Goal: Task Accomplishment & Management: Manage account settings

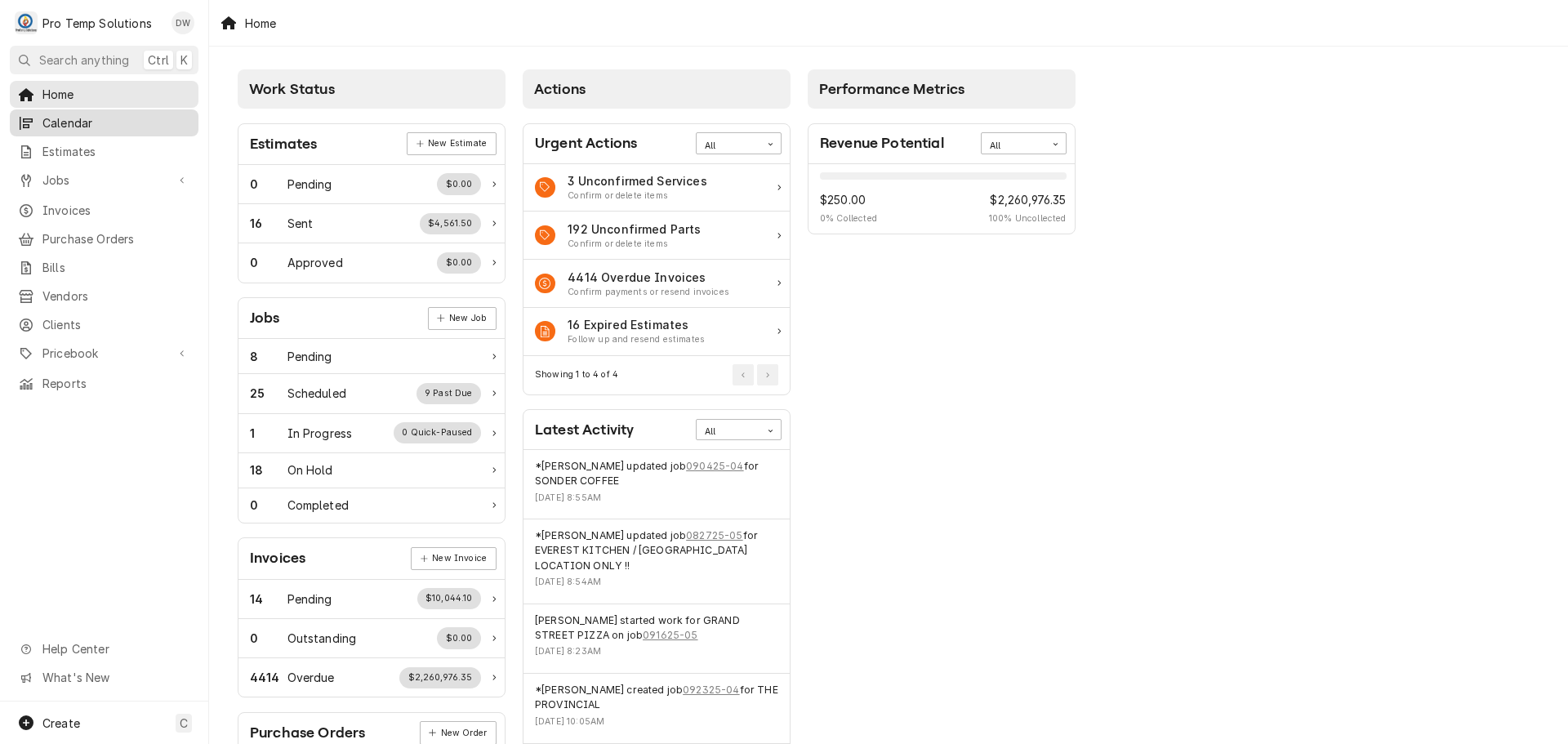
click at [60, 120] on span "Calendar" at bounding box center [117, 124] width 148 height 18
click at [80, 180] on span "Jobs" at bounding box center [104, 180] width 123 height 18
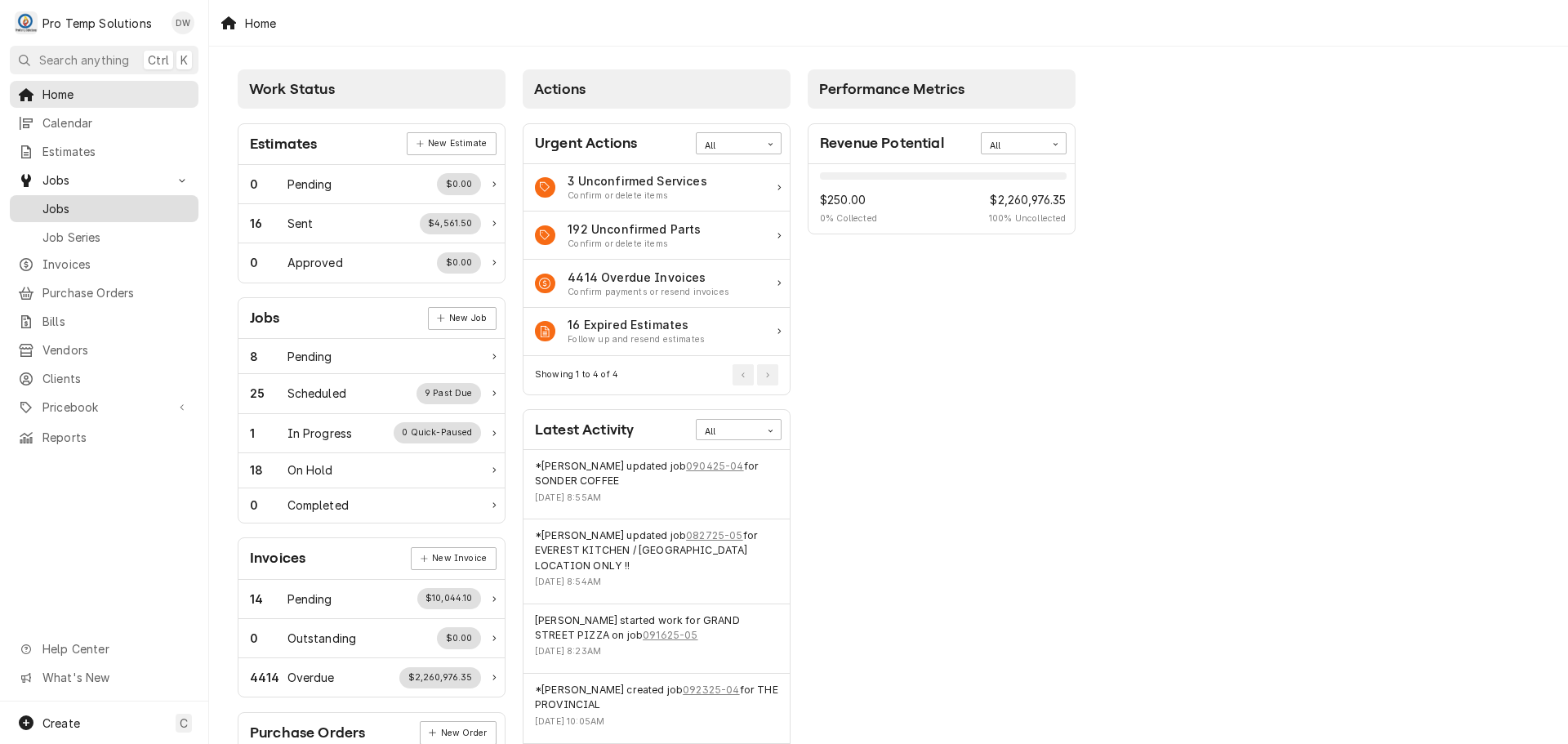
click at [64, 203] on span "Jobs" at bounding box center [117, 209] width 148 height 18
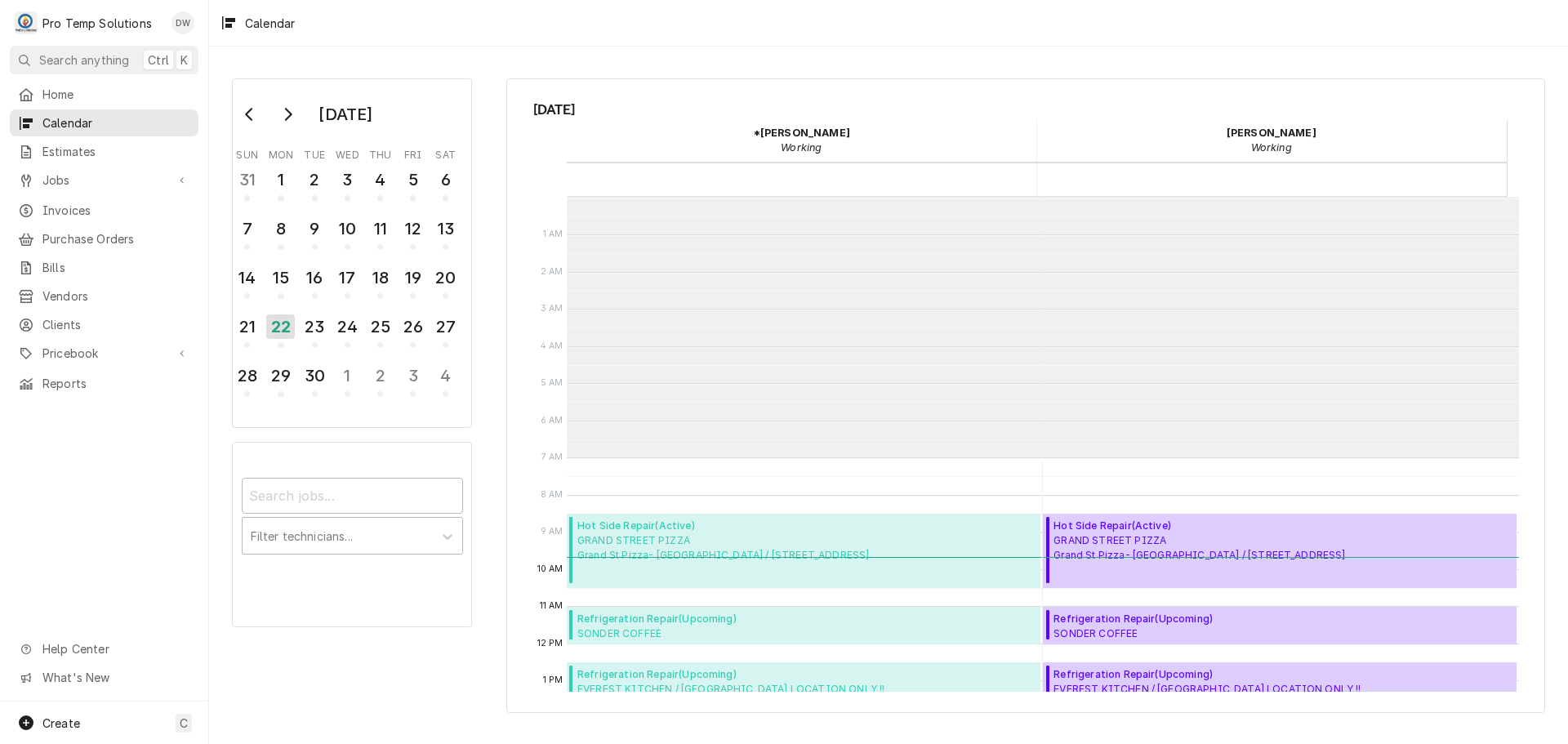
scroll to position [261, 0]
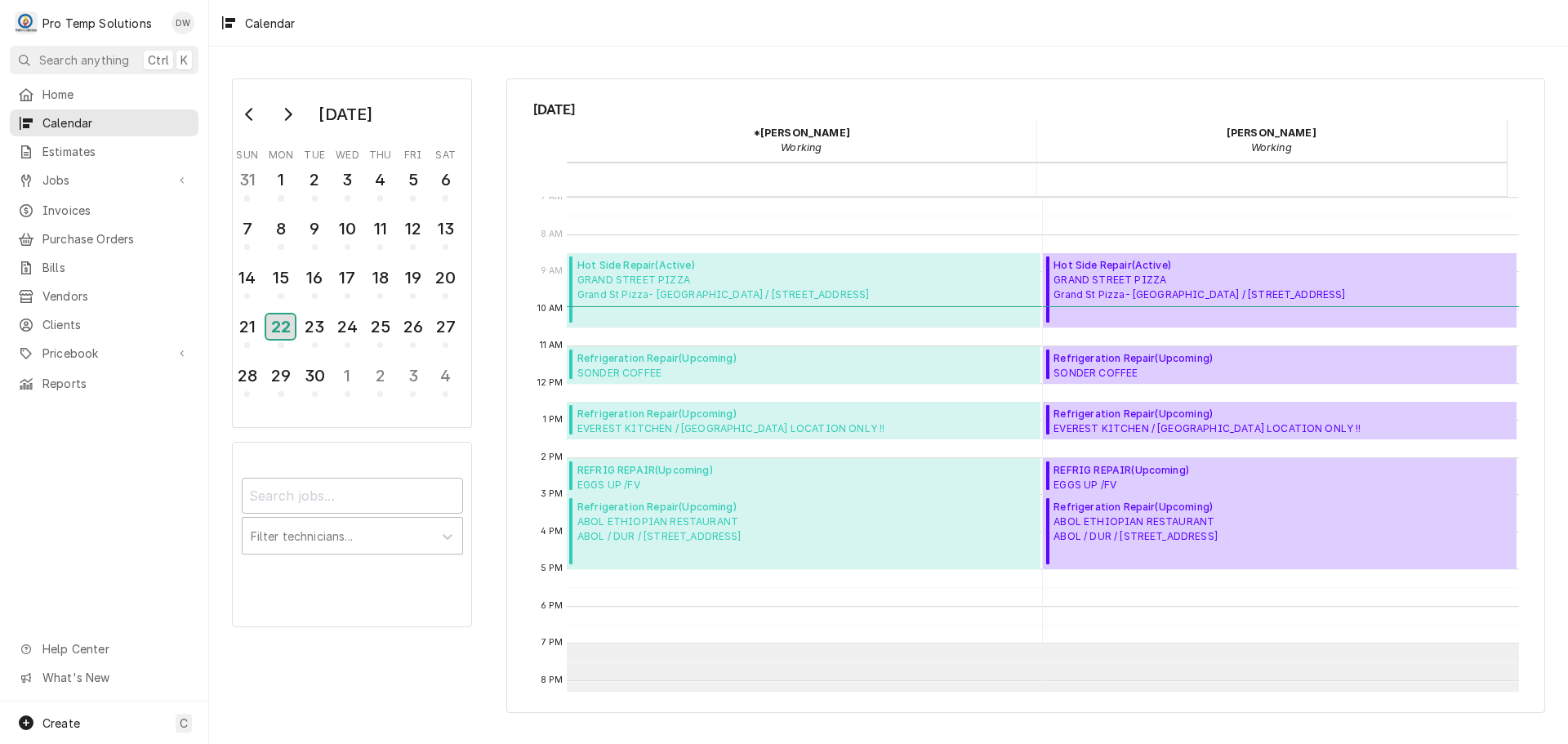
click at [283, 326] on div "22" at bounding box center [280, 326] width 28 height 24
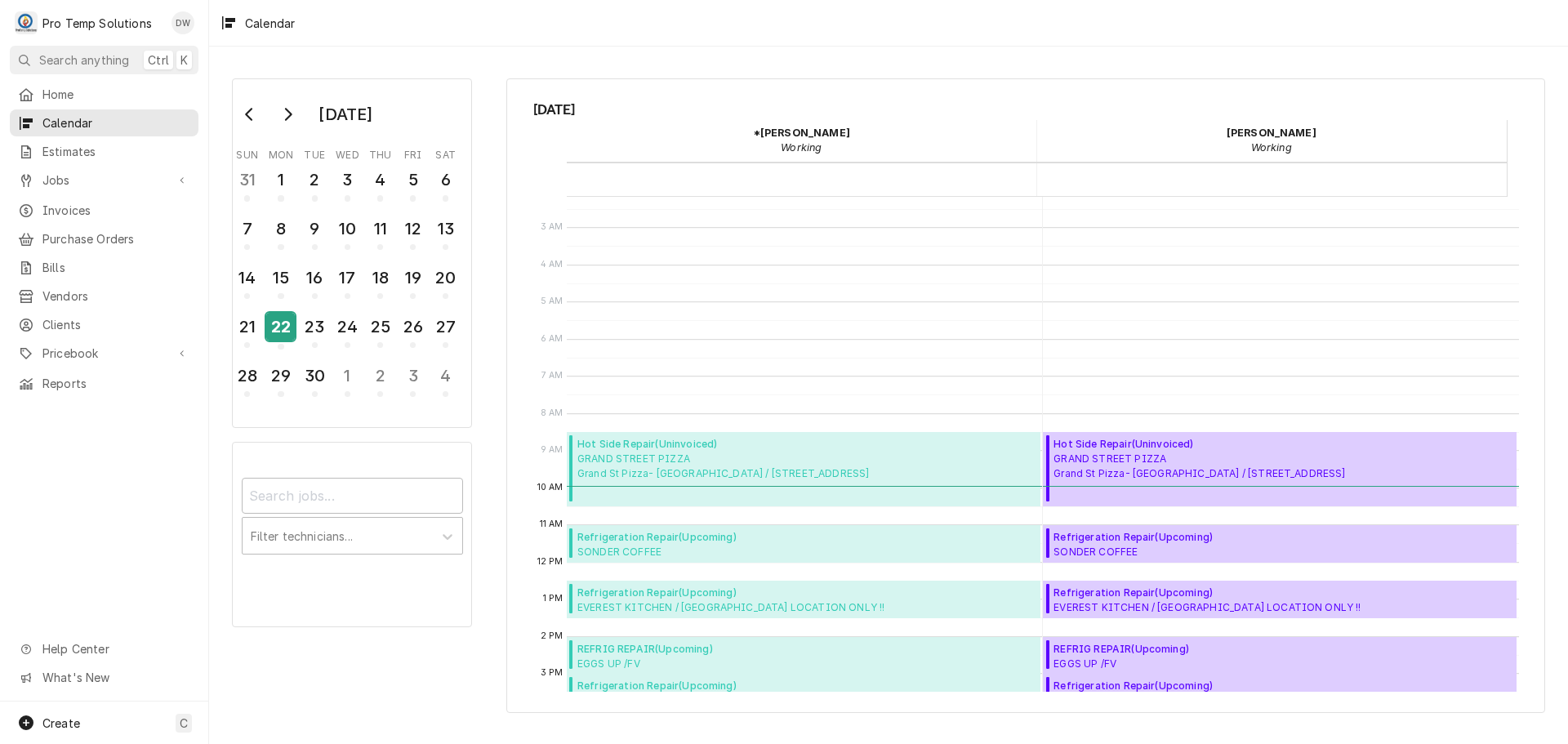
scroll to position [327, 0]
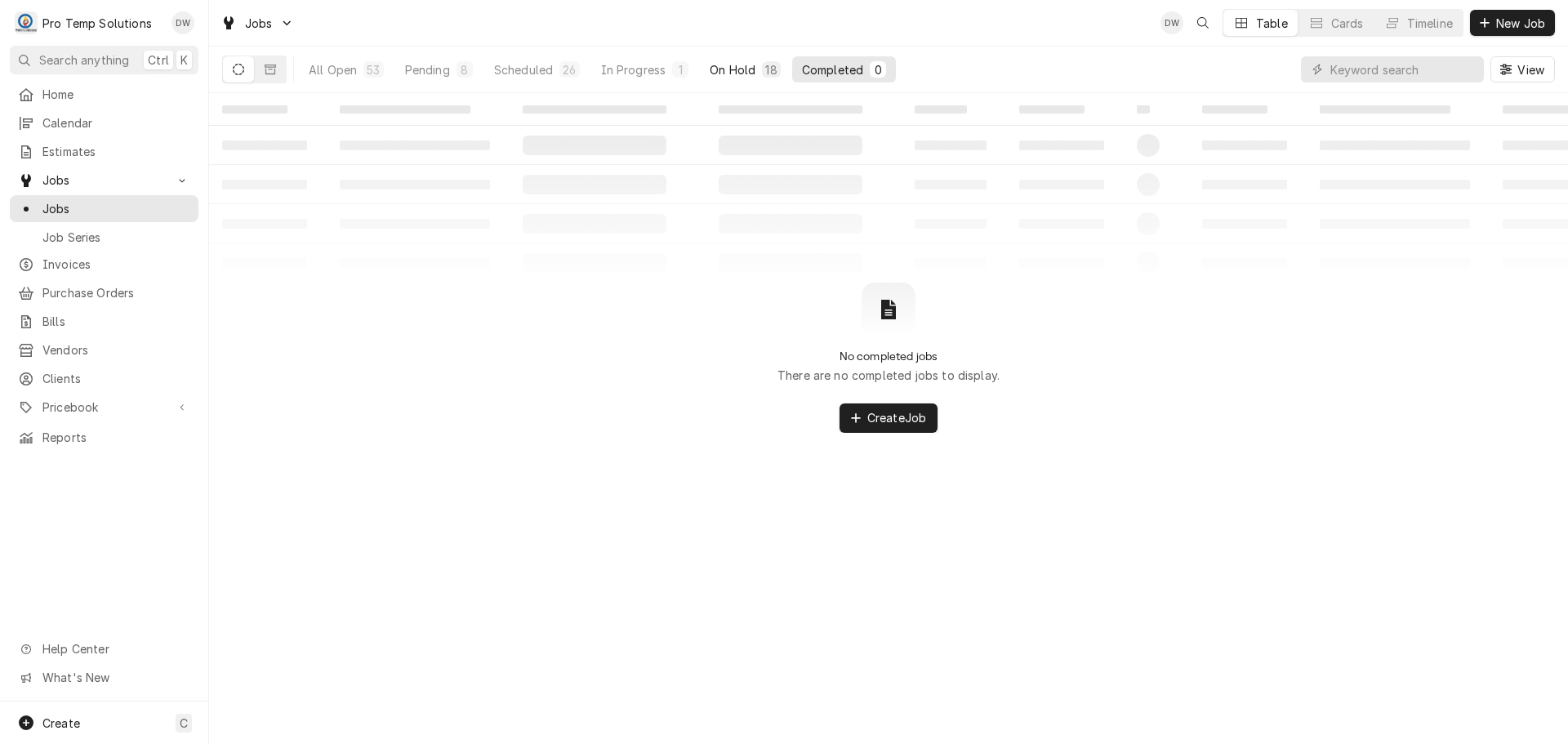
click at [736, 61] on div "On Hold" at bounding box center [732, 70] width 46 height 18
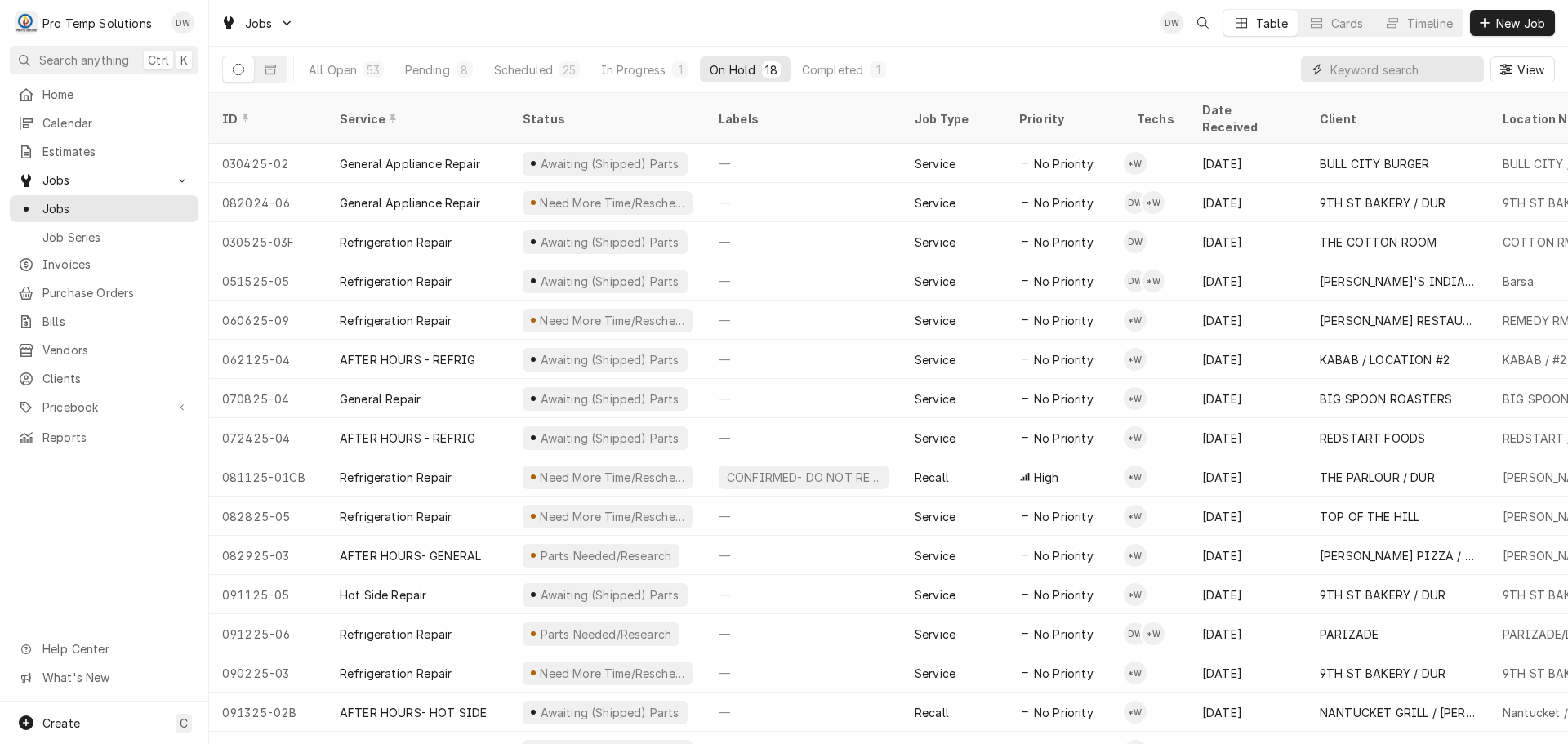
click at [1439, 66] on input "Dynamic Content Wrapper" at bounding box center [1403, 69] width 146 height 26
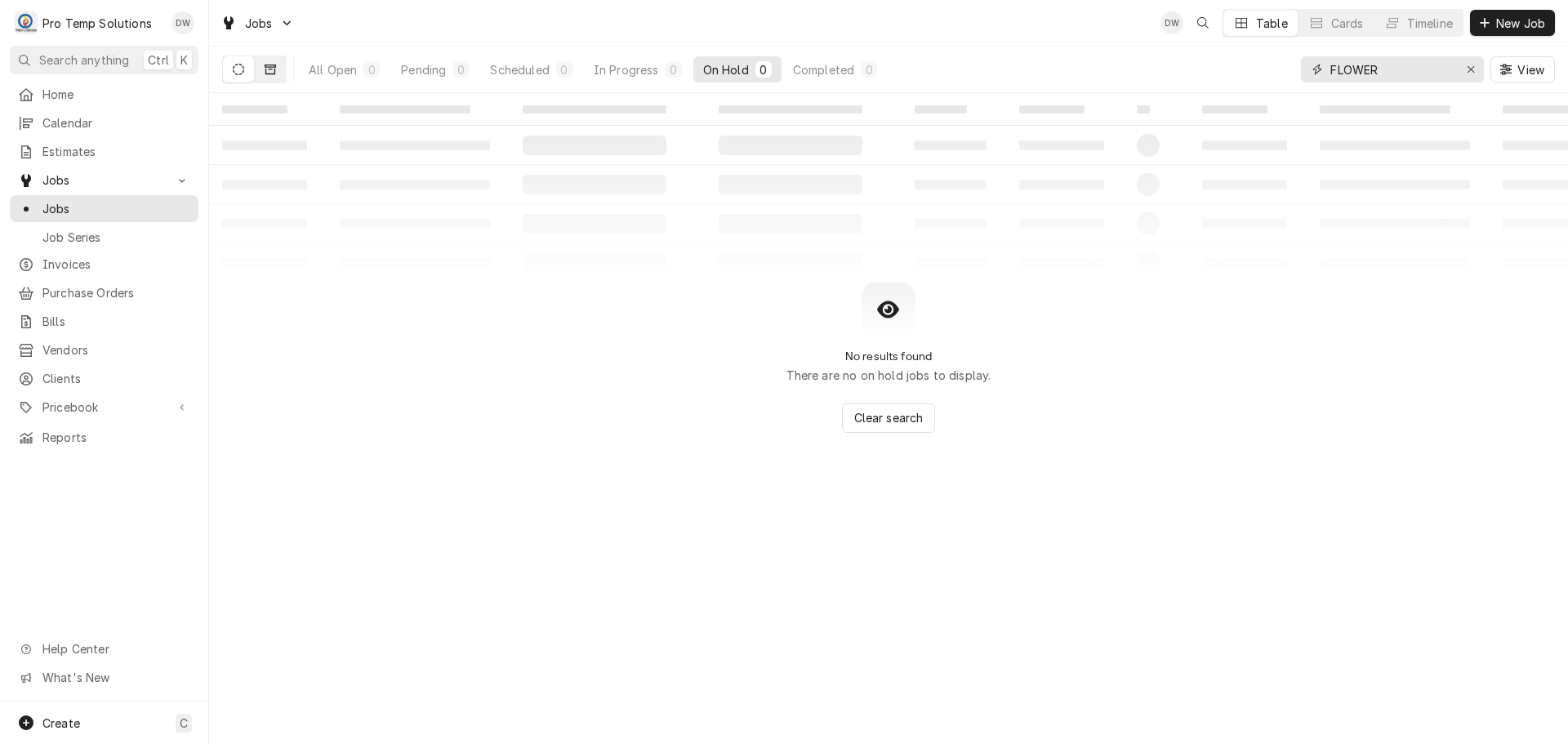
type input "FLOWER"
click at [273, 72] on icon "Dynamic Content Wrapper" at bounding box center [270, 70] width 12 height 12
click at [1473, 74] on icon "Erase input" at bounding box center [1471, 70] width 9 height 12
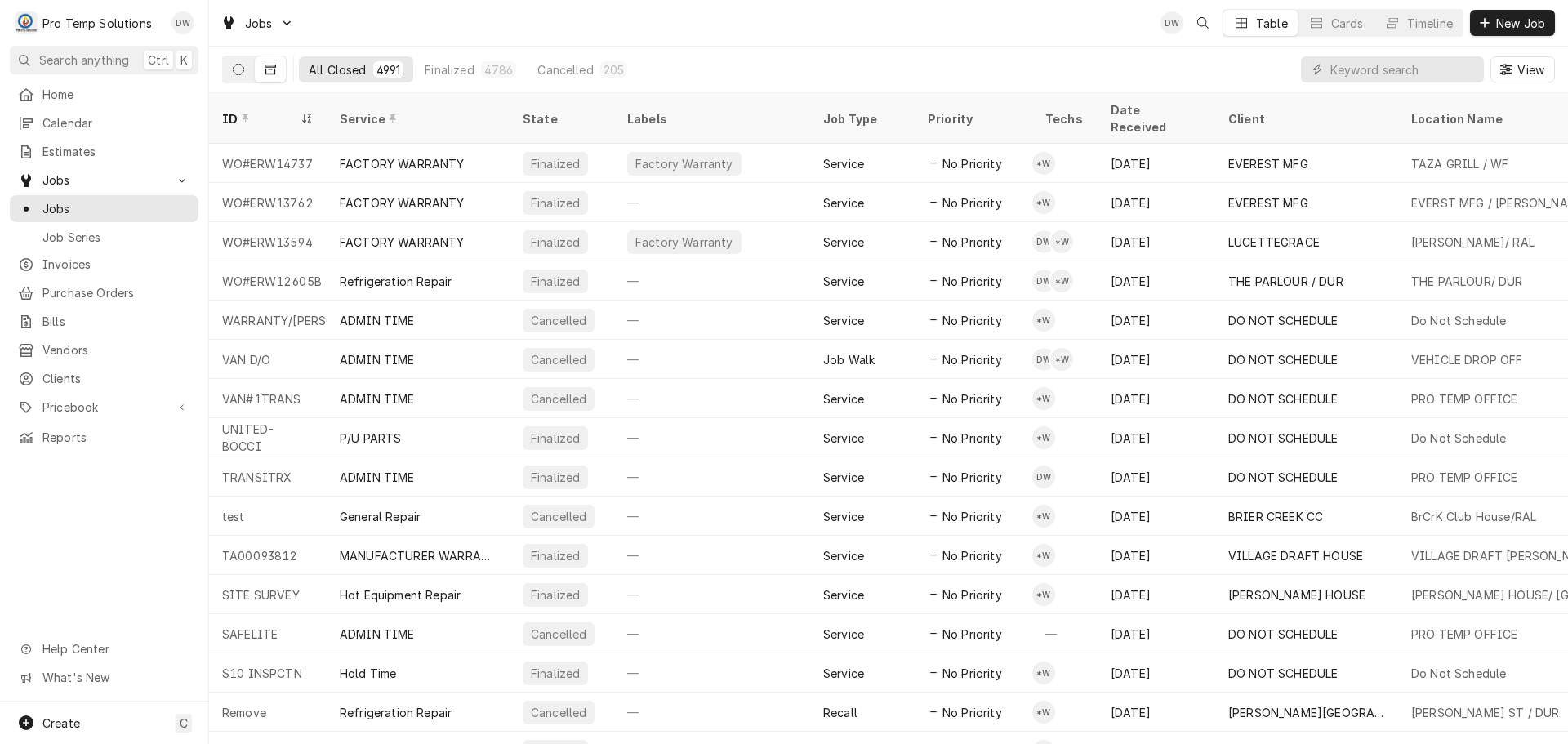
click at [237, 72] on icon "Dynamic Content Wrapper" at bounding box center [238, 70] width 12 height 12
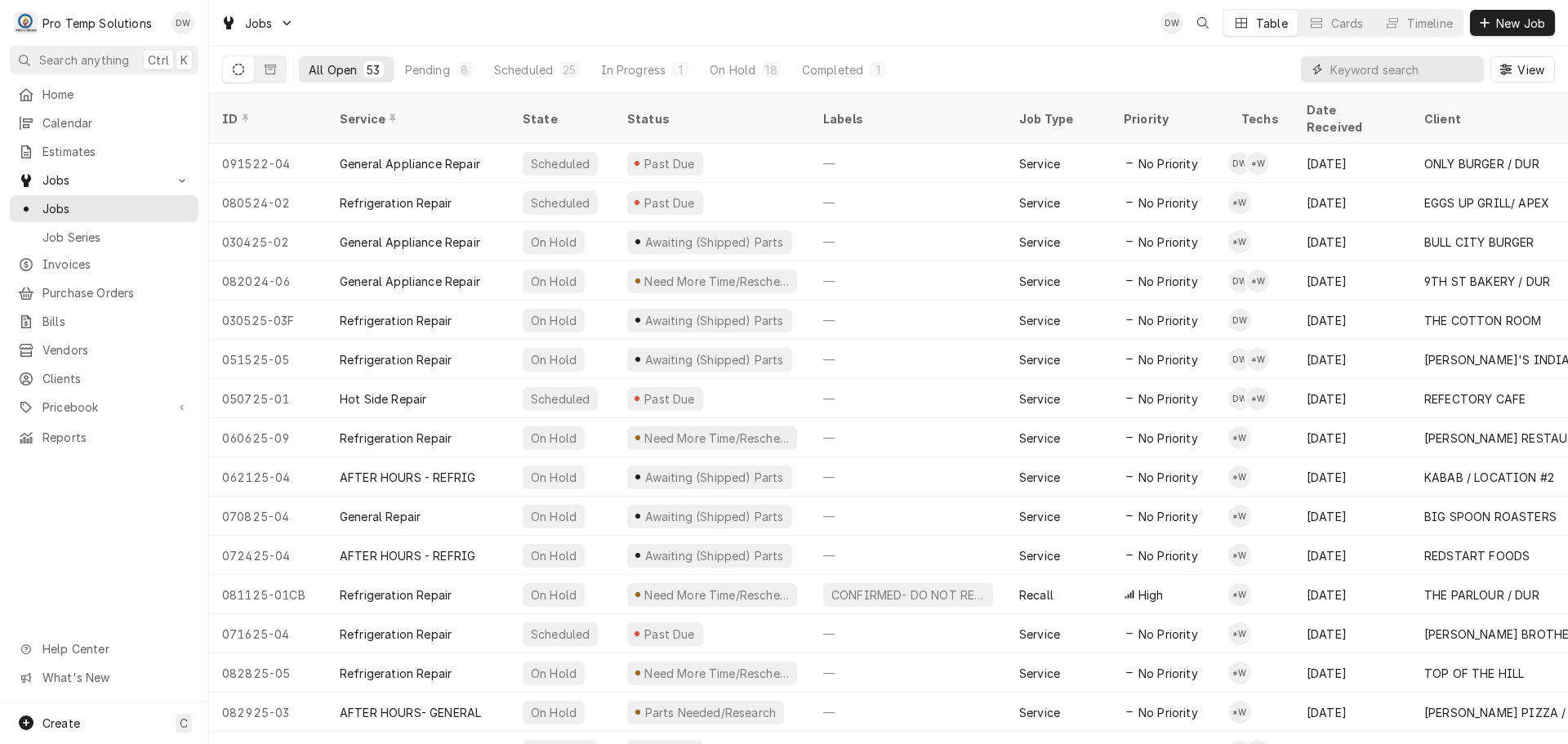
click at [1402, 65] on input "Dynamic Content Wrapper" at bounding box center [1403, 69] width 146 height 26
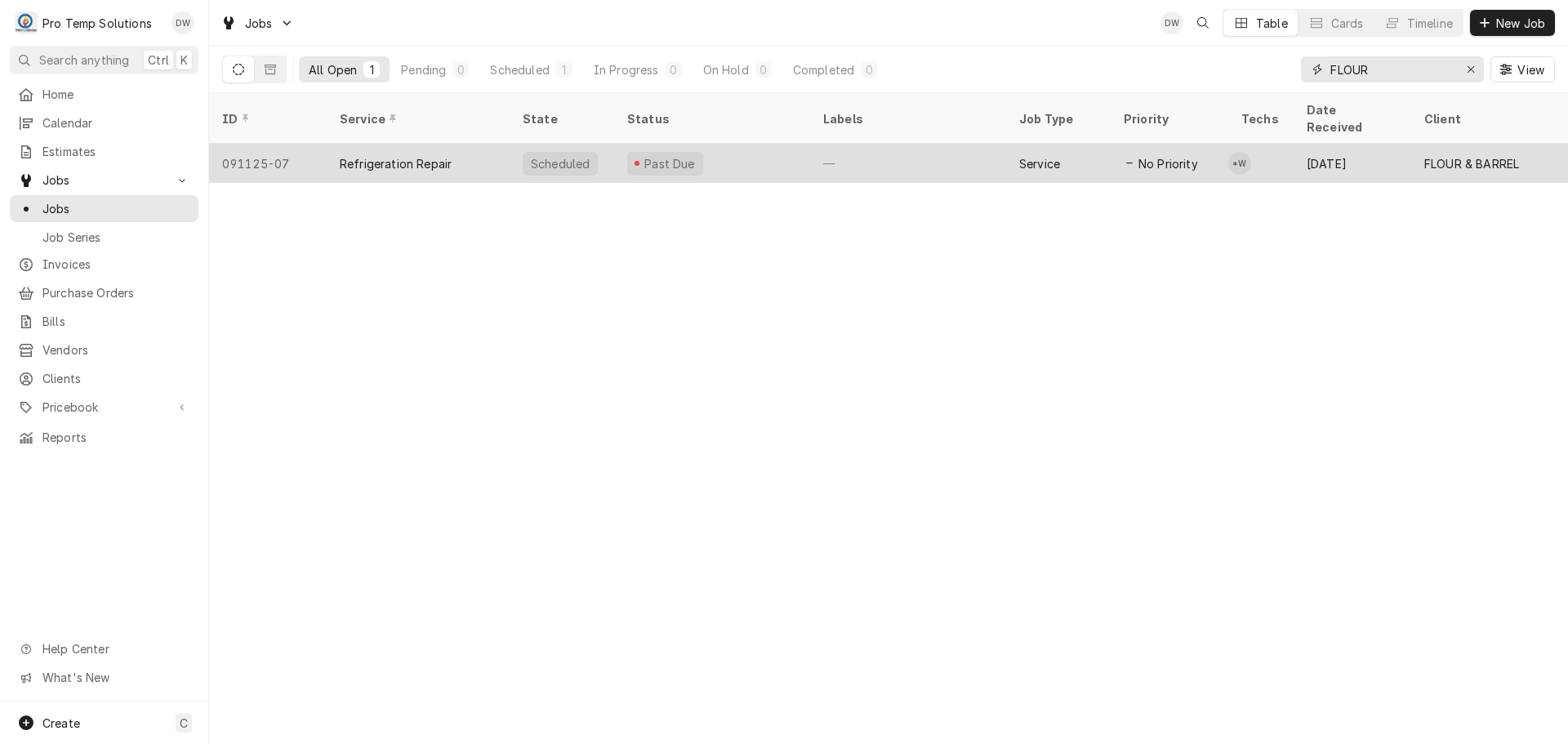
type input "FLOUR"
click at [895, 144] on div "—" at bounding box center [908, 163] width 196 height 39
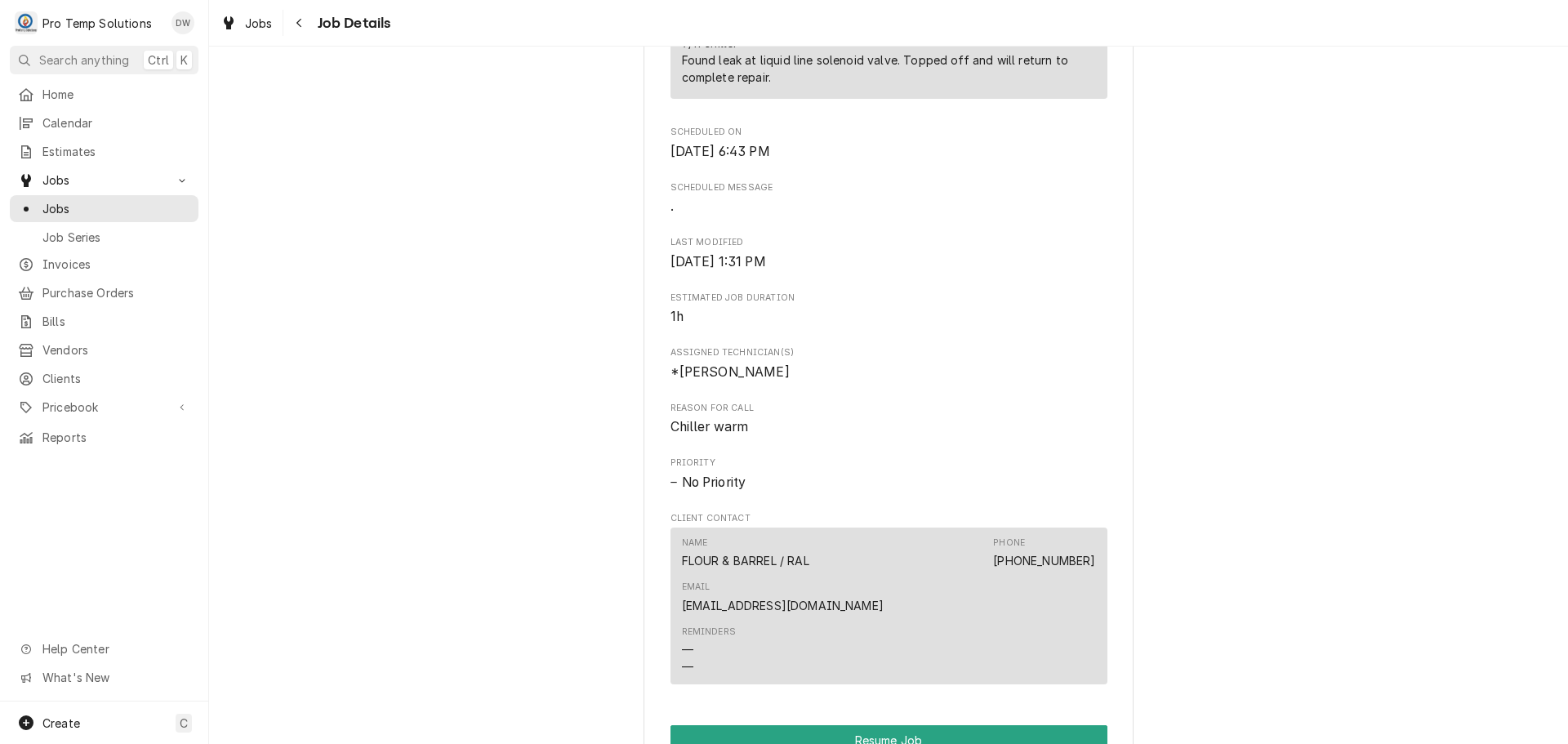
scroll to position [1225, 0]
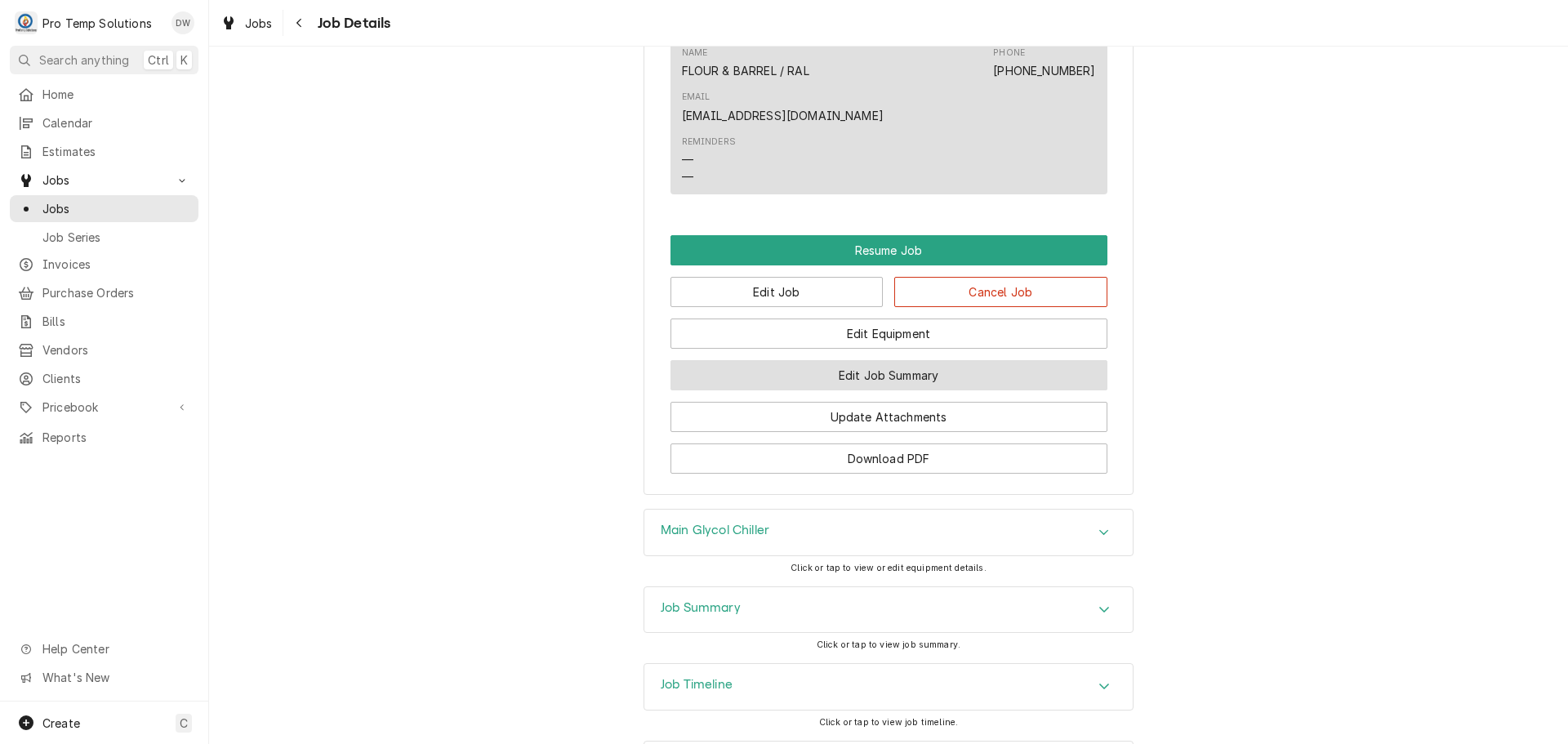
click at [876, 360] on button "Edit Job Summary" at bounding box center [889, 374] width 436 height 30
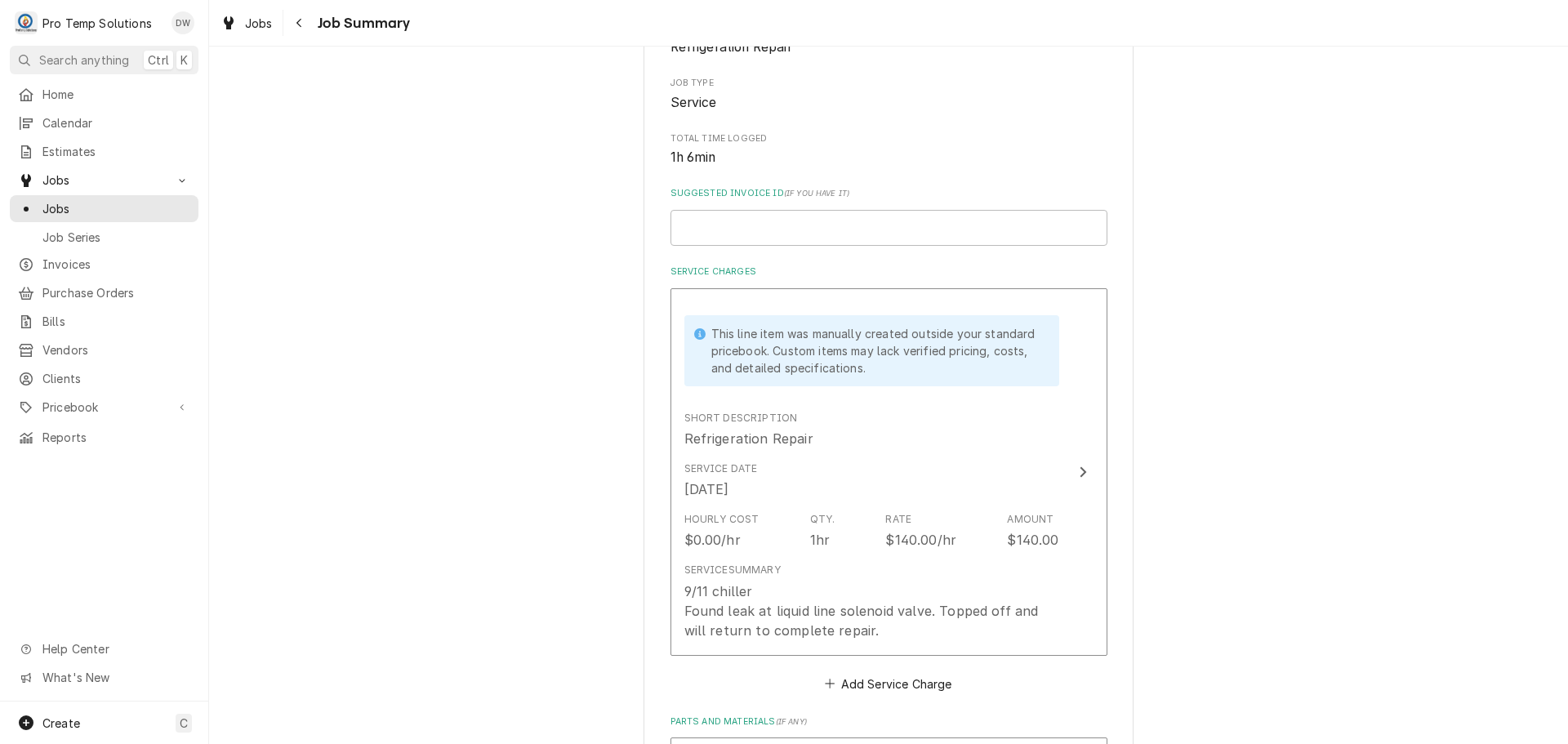
scroll to position [327, 0]
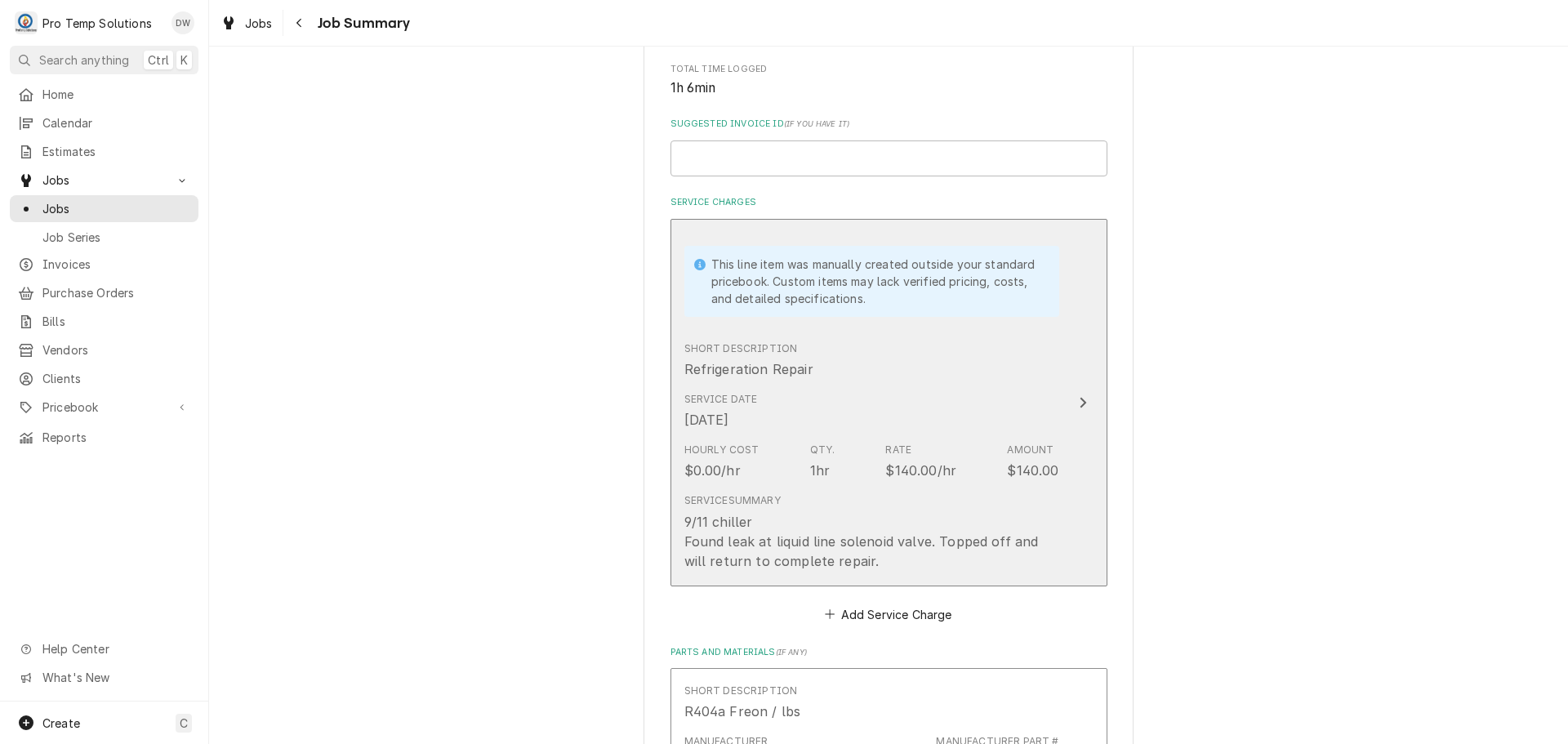
click at [1078, 394] on div "Update Line Item" at bounding box center [1083, 403] width 21 height 19
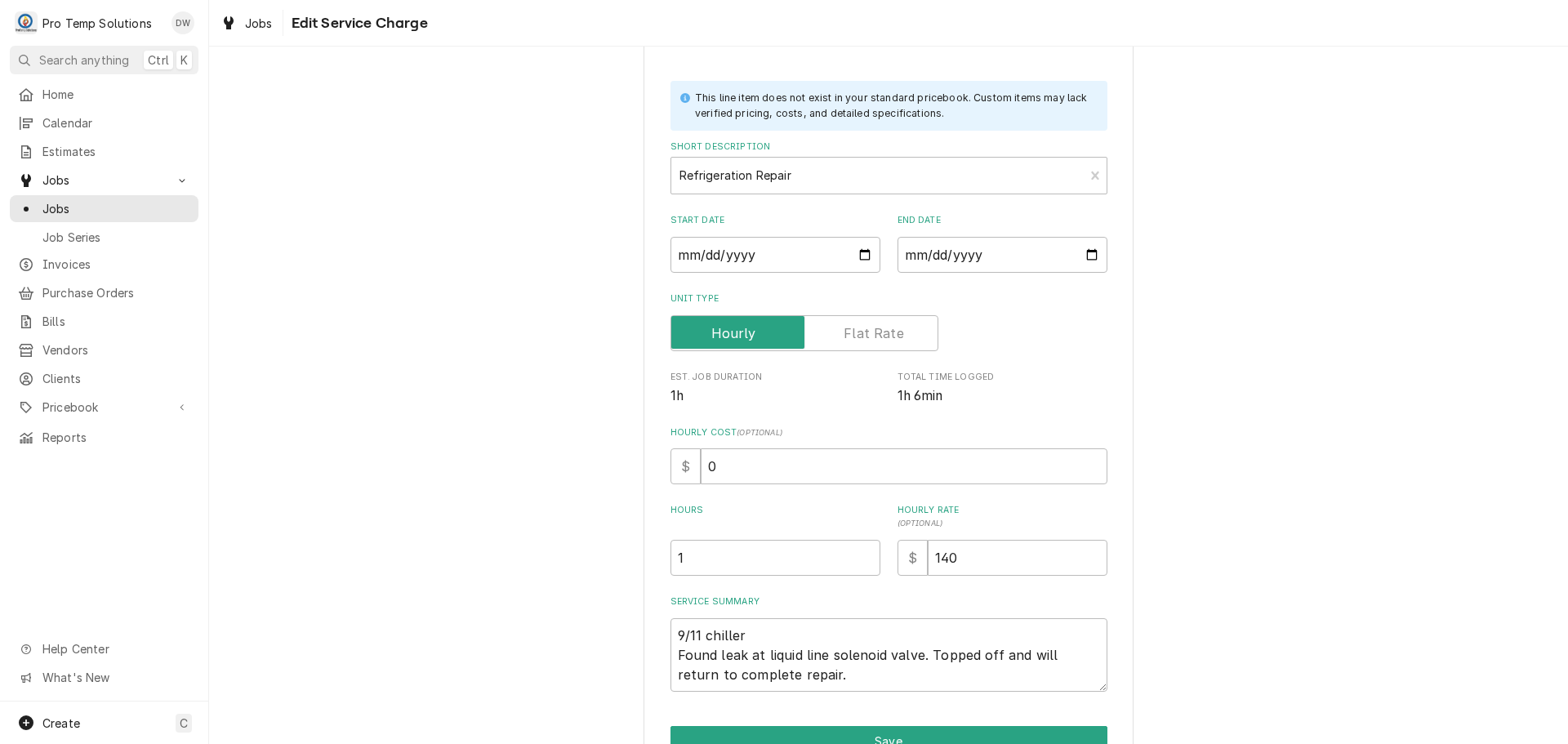
scroll to position [157, 0]
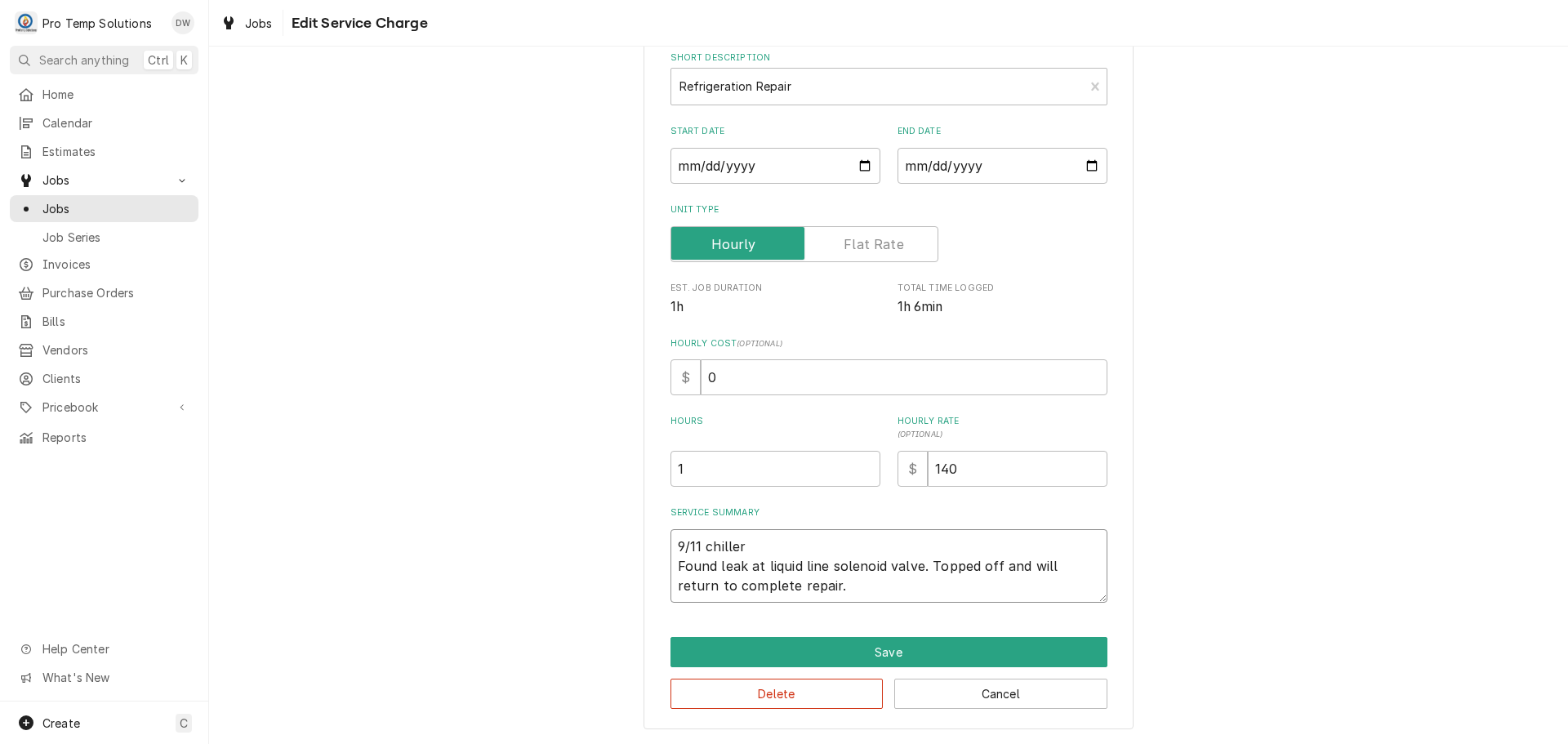
click at [754, 544] on textarea "9/11 chiller Found leak at liquid line solenoid valve. Topped off and will retu…" at bounding box center [889, 566] width 436 height 74
type textarea "x"
type textarea "9/11 chille Found leak at liquid line solenoid valve. Topped off and will retur…"
type textarea "x"
type textarea "9/11 chill Found leak at liquid line solenoid valve. Topped off and will return…"
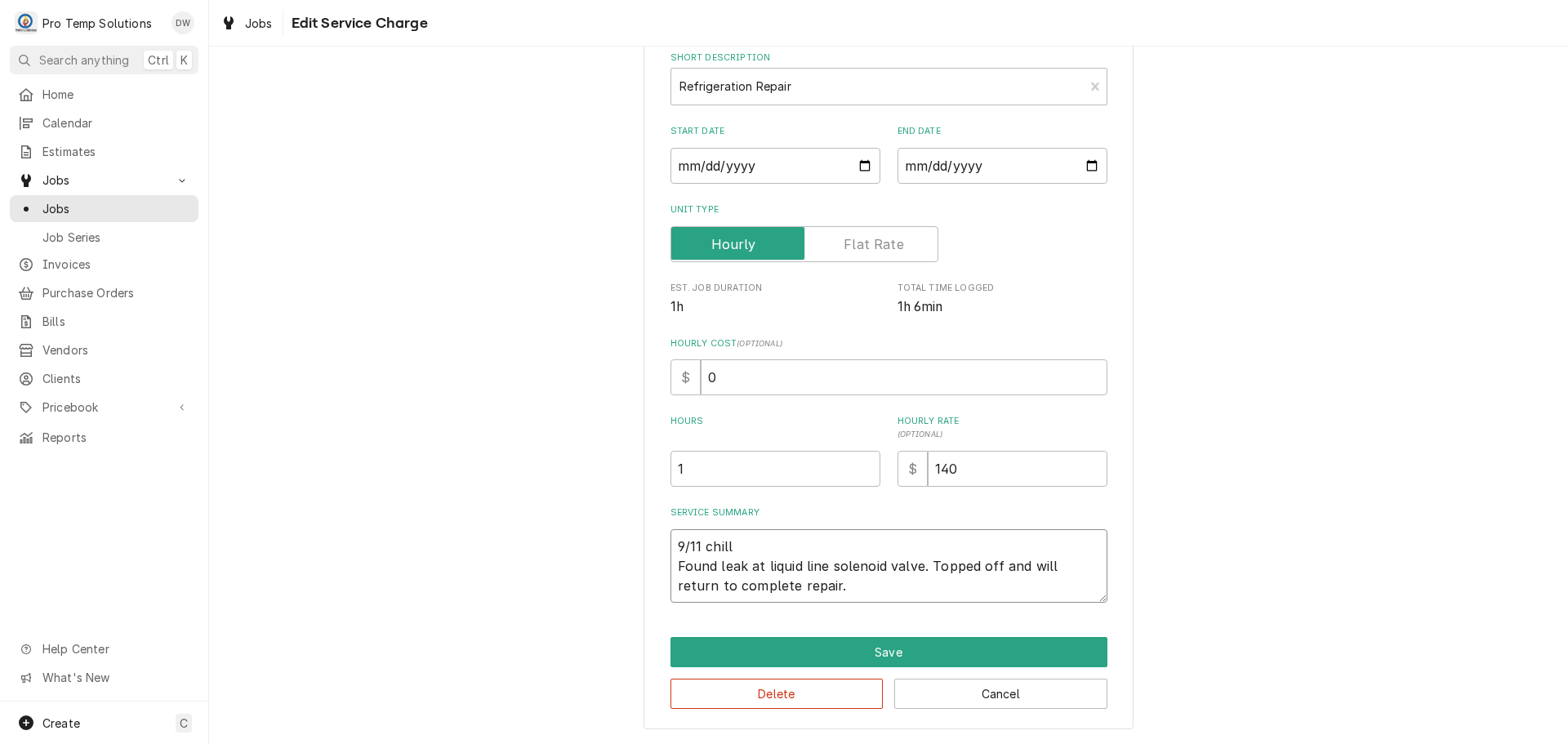
type textarea "x"
type textarea "9/11 chil Found leak at liquid line solenoid valve. Topped off and will return …"
type textarea "x"
type textarea "9/11 chi Found leak at liquid line solenoid valve. Topped off and will return t…"
type textarea "x"
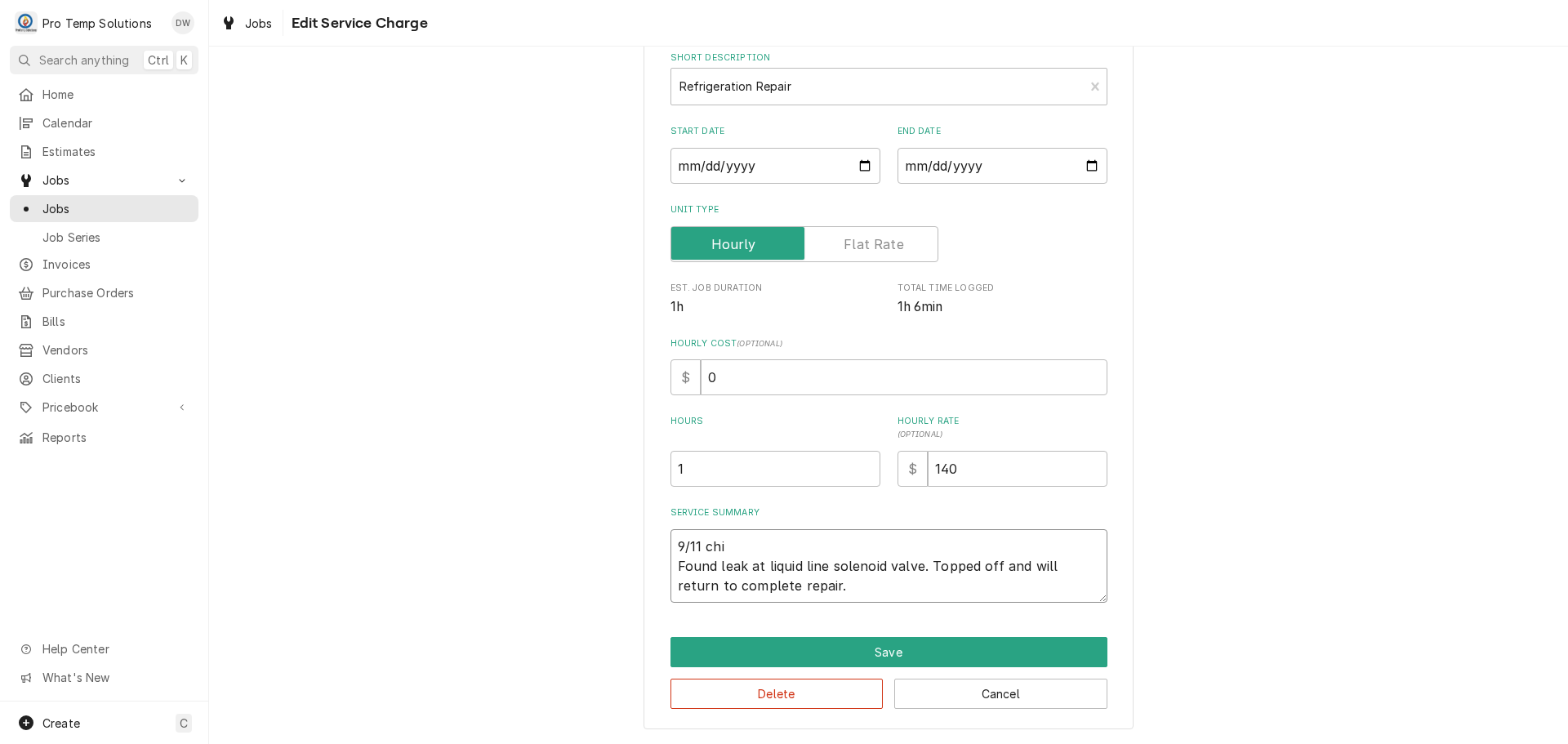
type textarea "9/11 ch Found leak at liquid line solenoid valve. Topped off and will return to…"
type textarea "x"
type textarea "9/11 c Found leak at liquid line solenoid valve. Topped off and will return to …"
type textarea "x"
type textarea "9/11 Found leak at liquid line solenoid valve. Topped off and will return to co…"
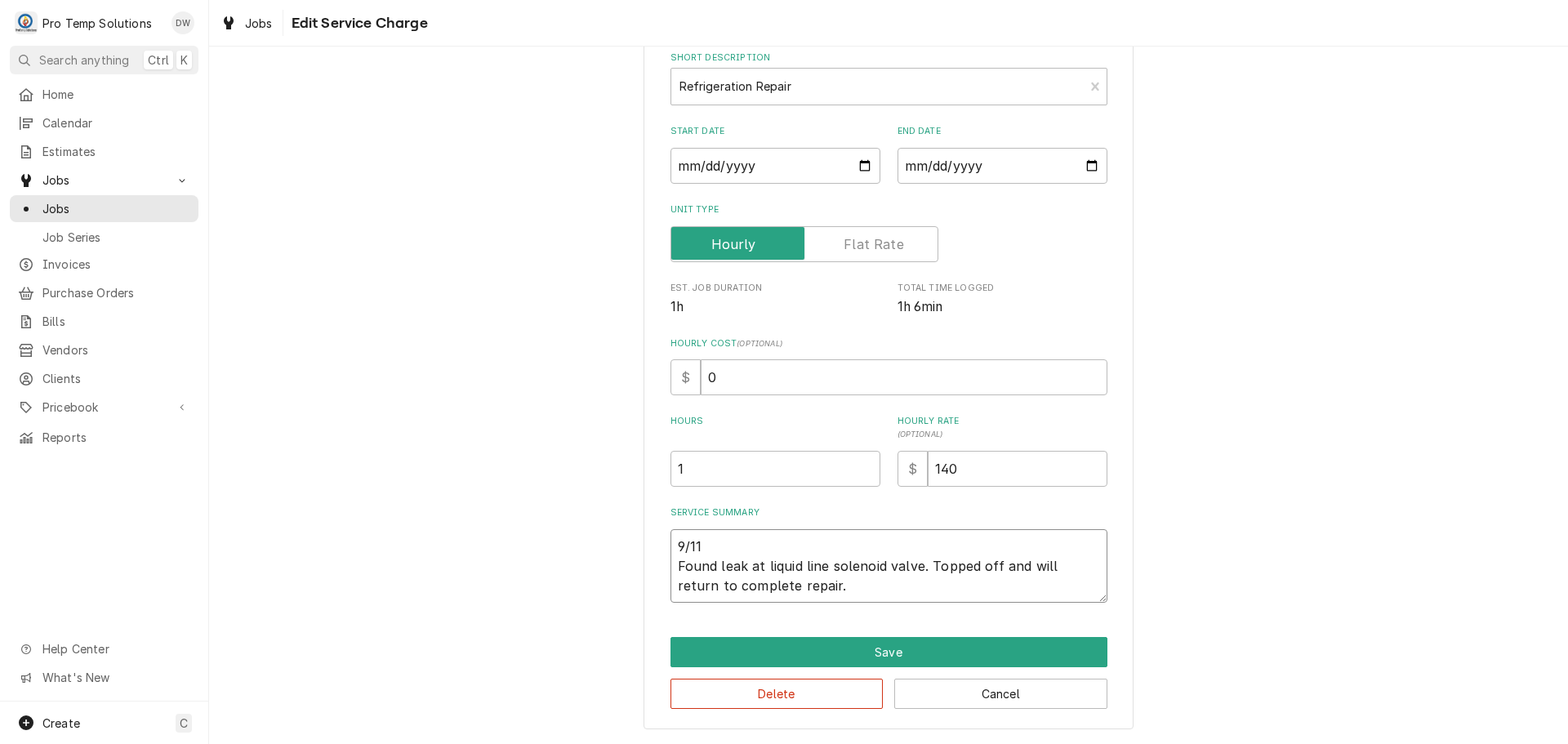
type textarea "x"
type textarea "9/11 G Found leak at liquid line solenoid valve. Topped off and will return to …"
type textarea "x"
type textarea "9/11 G/ Found leak at liquid line solenoid valve. Topped off and will return to…"
type textarea "x"
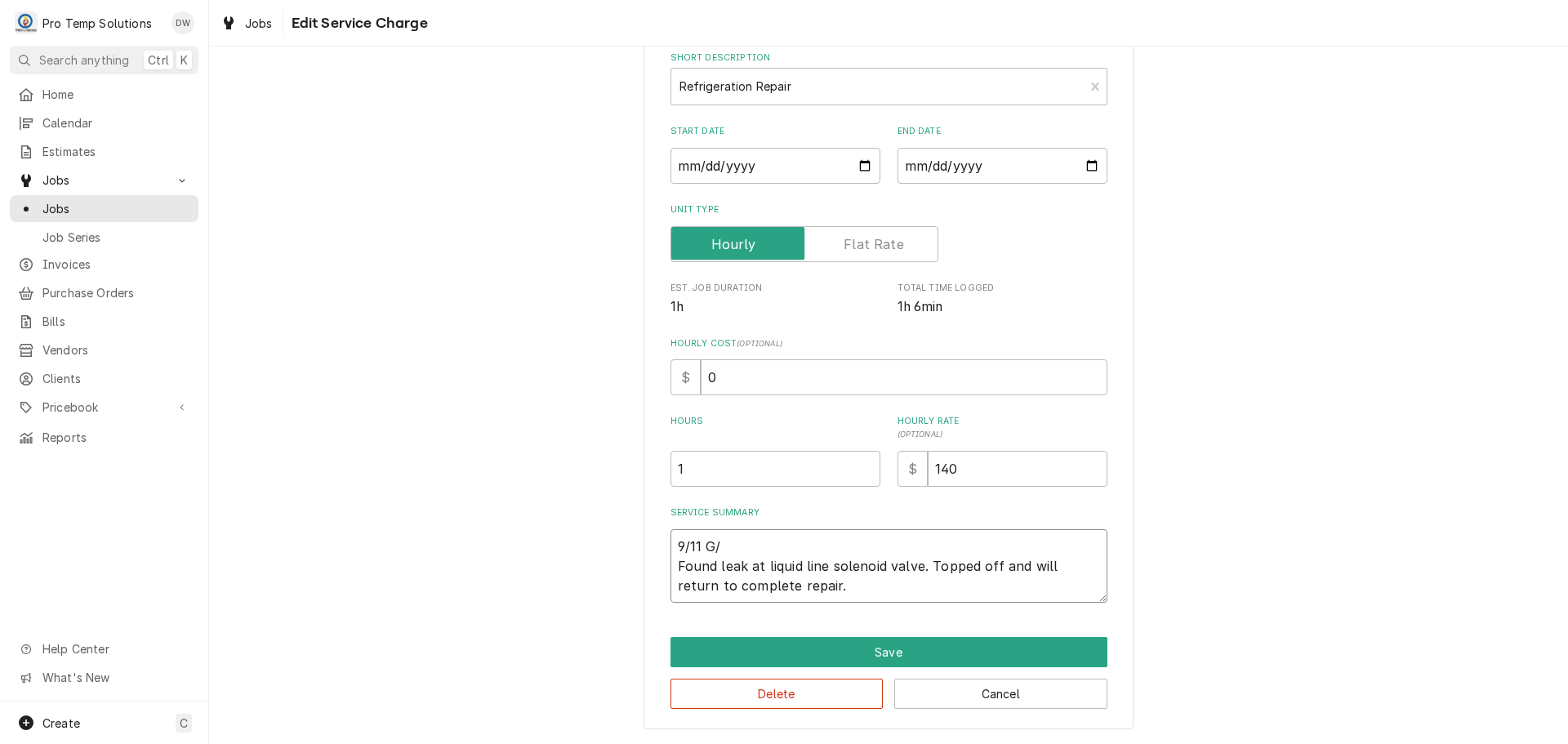
type textarea "9/11 G/C Found leak at liquid line solenoid valve. Topped off and will return t…"
type textarea "x"
type textarea "9/11 G/C Found leak at liquid line solenoid valve. Topped off and will return t…"
type textarea "x"
type textarea "9/11 G/C 5 Found leak at liquid line solenoid valve. Topped off and will return…"
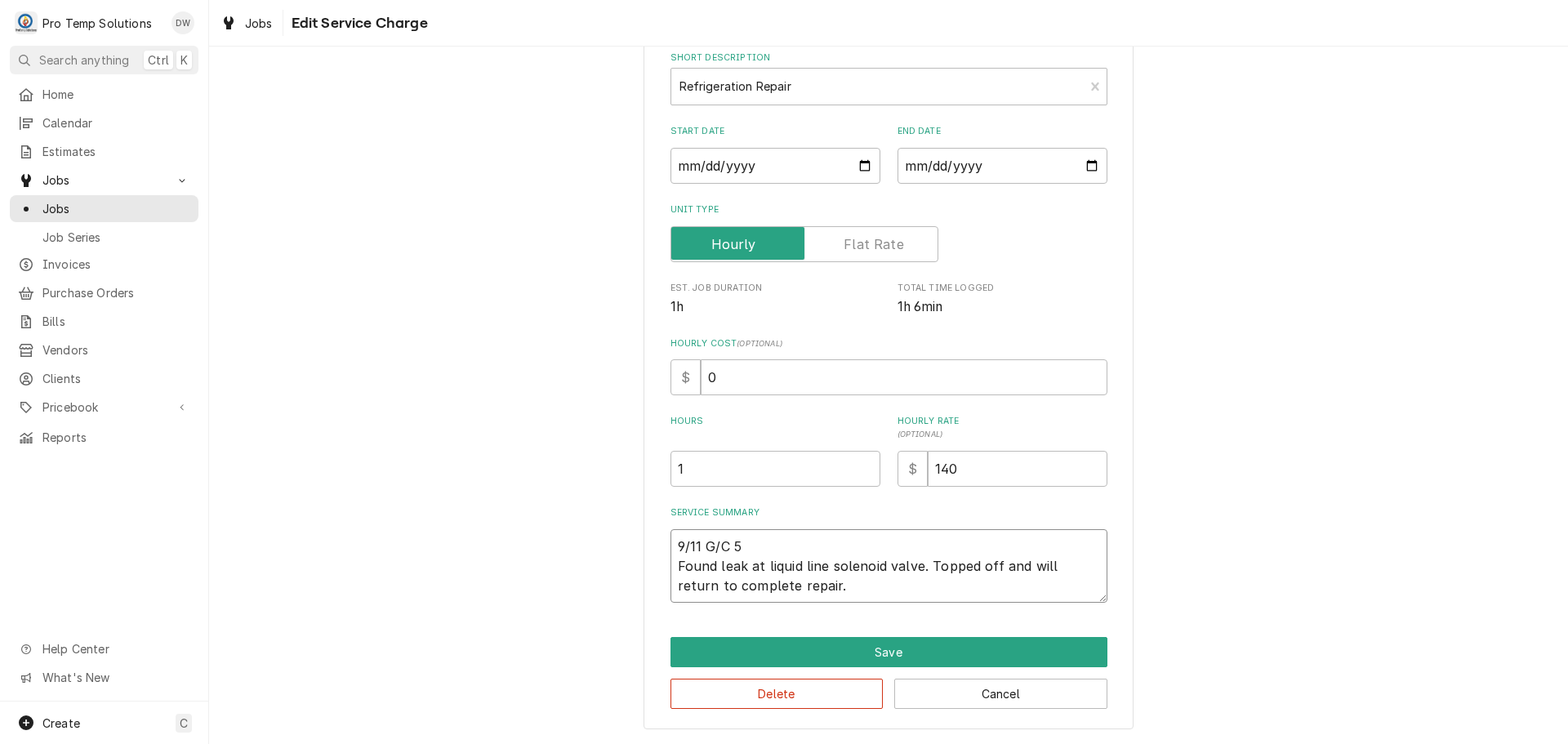
type textarea "x"
type textarea "9/11 G/C 53 Found leak at liquid line solenoid valve. Topped off and will retur…"
type textarea "x"
type textarea "9/11 G/C 535 Found leak at liquid line solenoid valve. Topped off and will retu…"
type textarea "x"
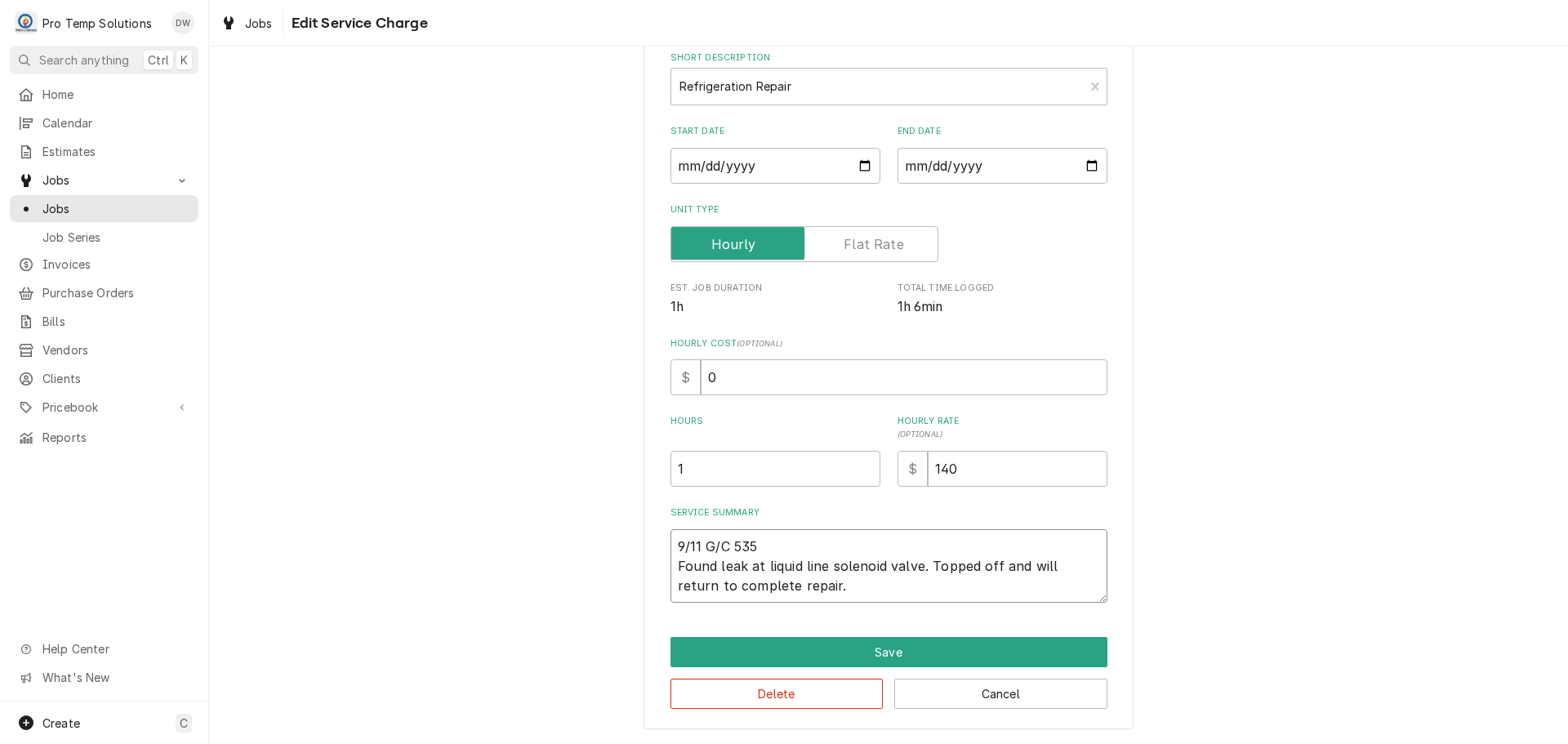
type textarea "9/11 G/C 535- Found leak at liquid line solenoid valve. Topped off and will ret…"
type textarea "x"
type textarea "9/11 G/C 535-6 Found leak at liquid line solenoid valve. Topped off and will re…"
type textarea "x"
type textarea "9/11 G/C 535-64 Found leak at liquid line solenoid valve. Topped off and will r…"
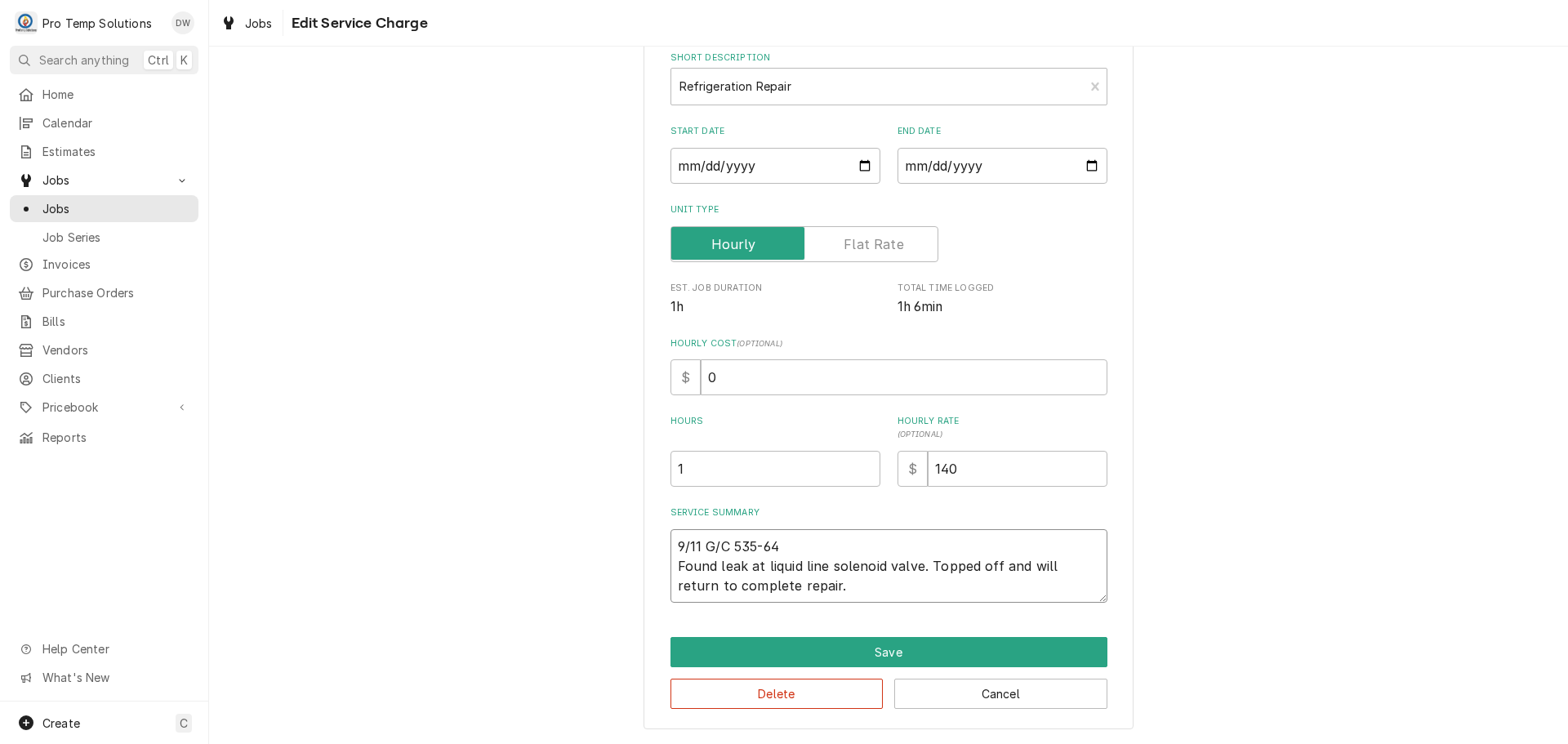
type textarea "x"
type textarea "9/11 G/C 535-645 Found leak at liquid line solenoid valve. Topped off and will …"
type textarea "x"
type textarea "9/11 G/C 535-645 Found leak at liquid line solenoid valve. Topped off and will …"
click at [958, 465] on input "140" at bounding box center [1017, 469] width 180 height 36
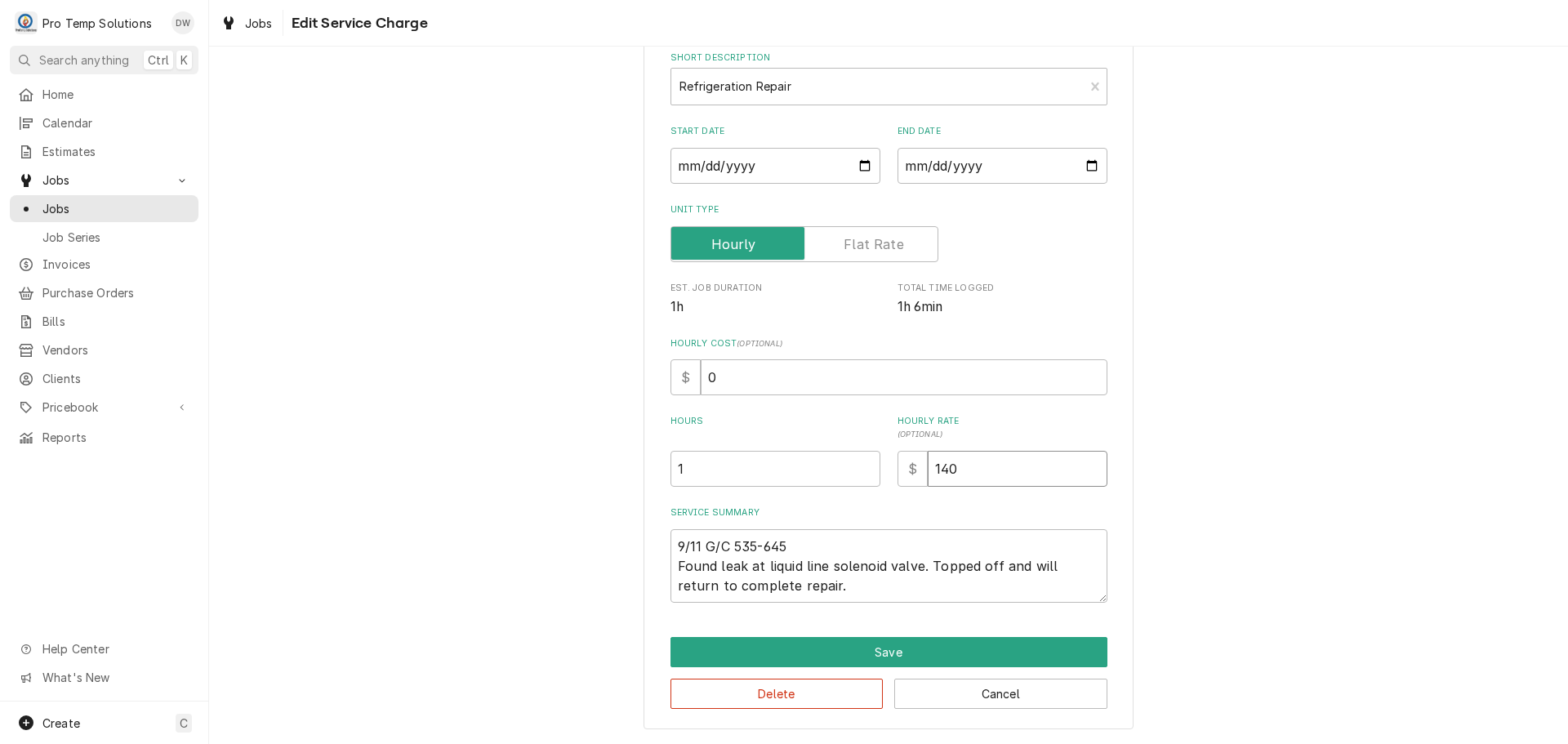
type textarea "x"
type input "14"
type textarea "x"
type input "1"
type textarea "x"
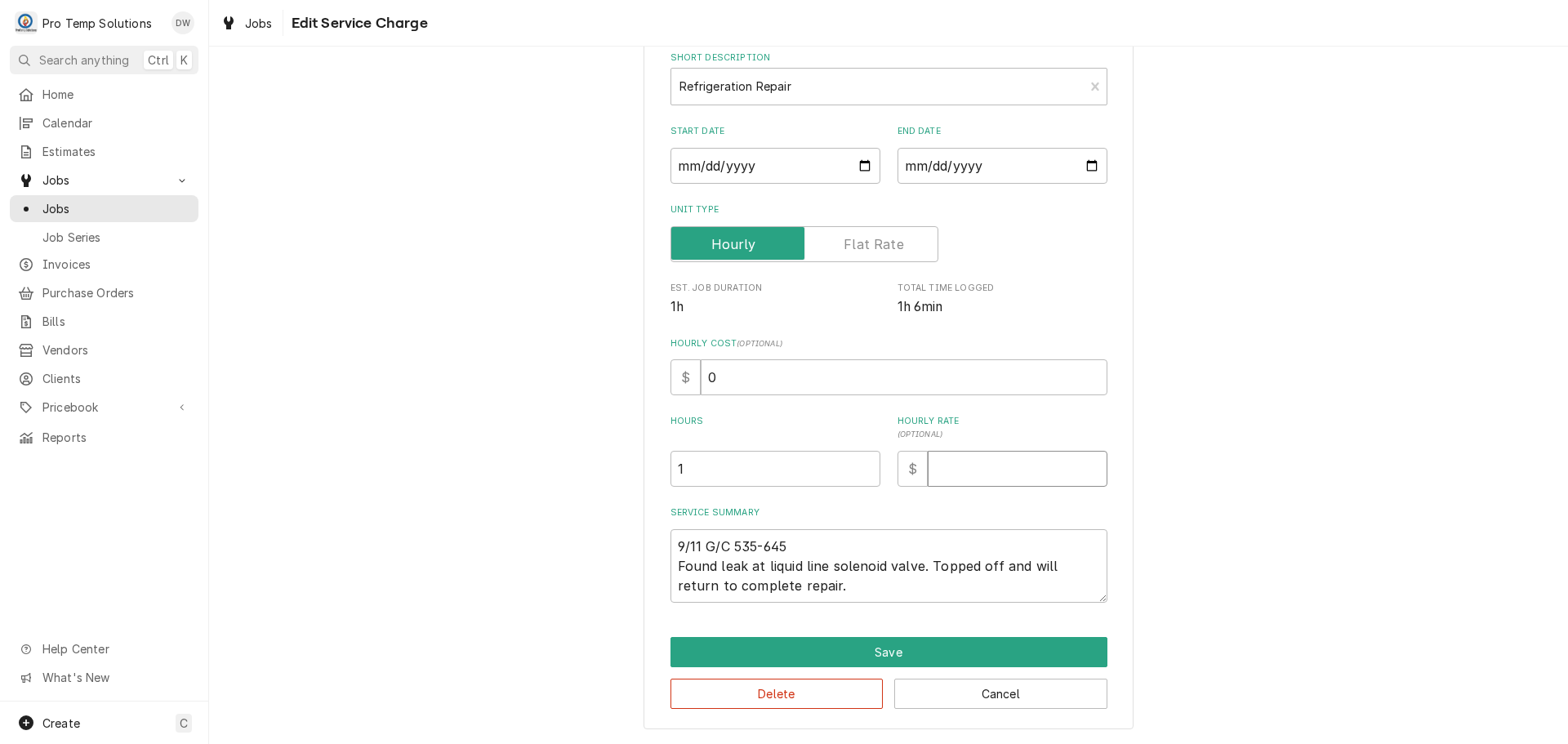
type textarea "x"
type input "2"
type textarea "x"
type input "21"
type textarea "x"
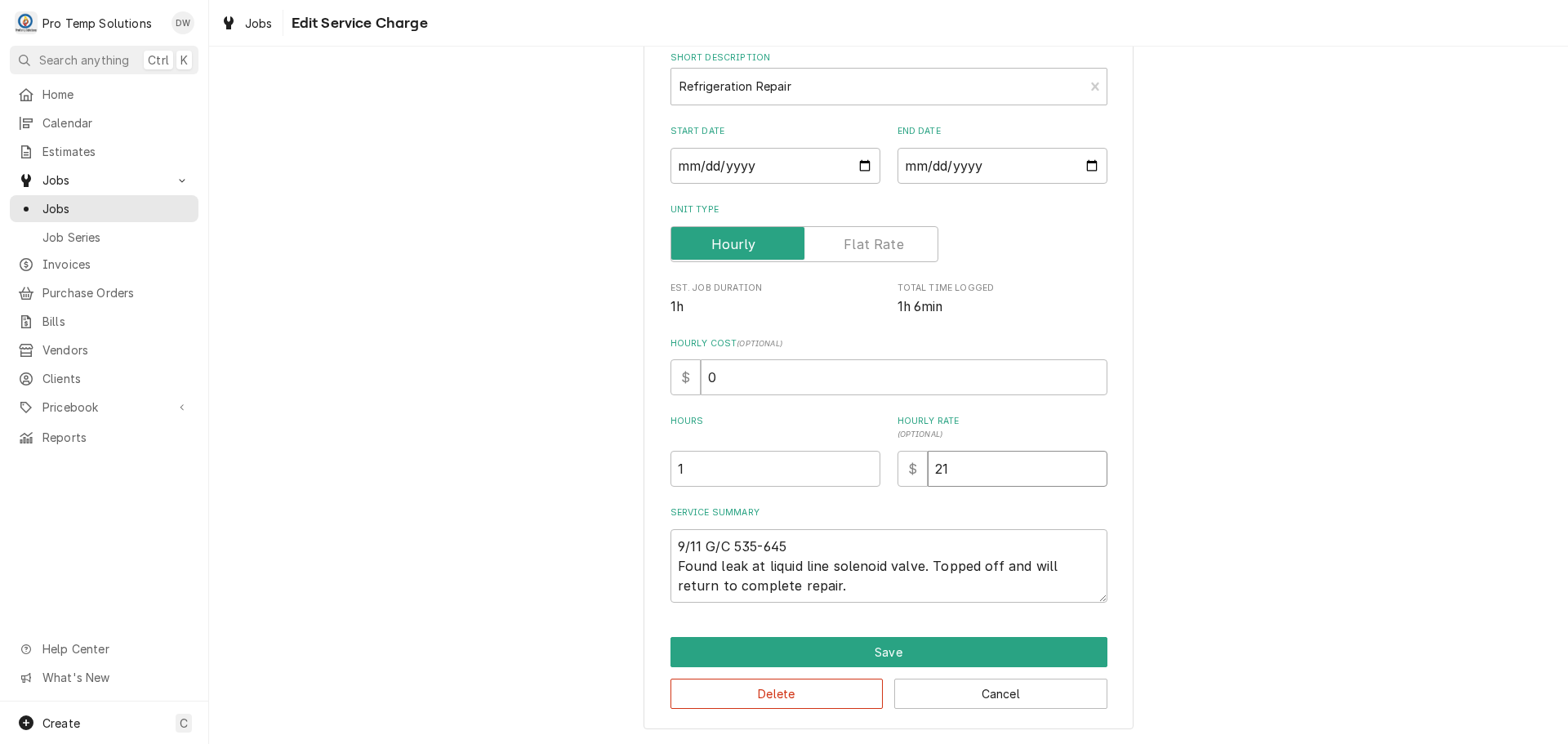
type input "210"
type textarea "x"
type input "210.0"
type textarea "x"
type input "210.00"
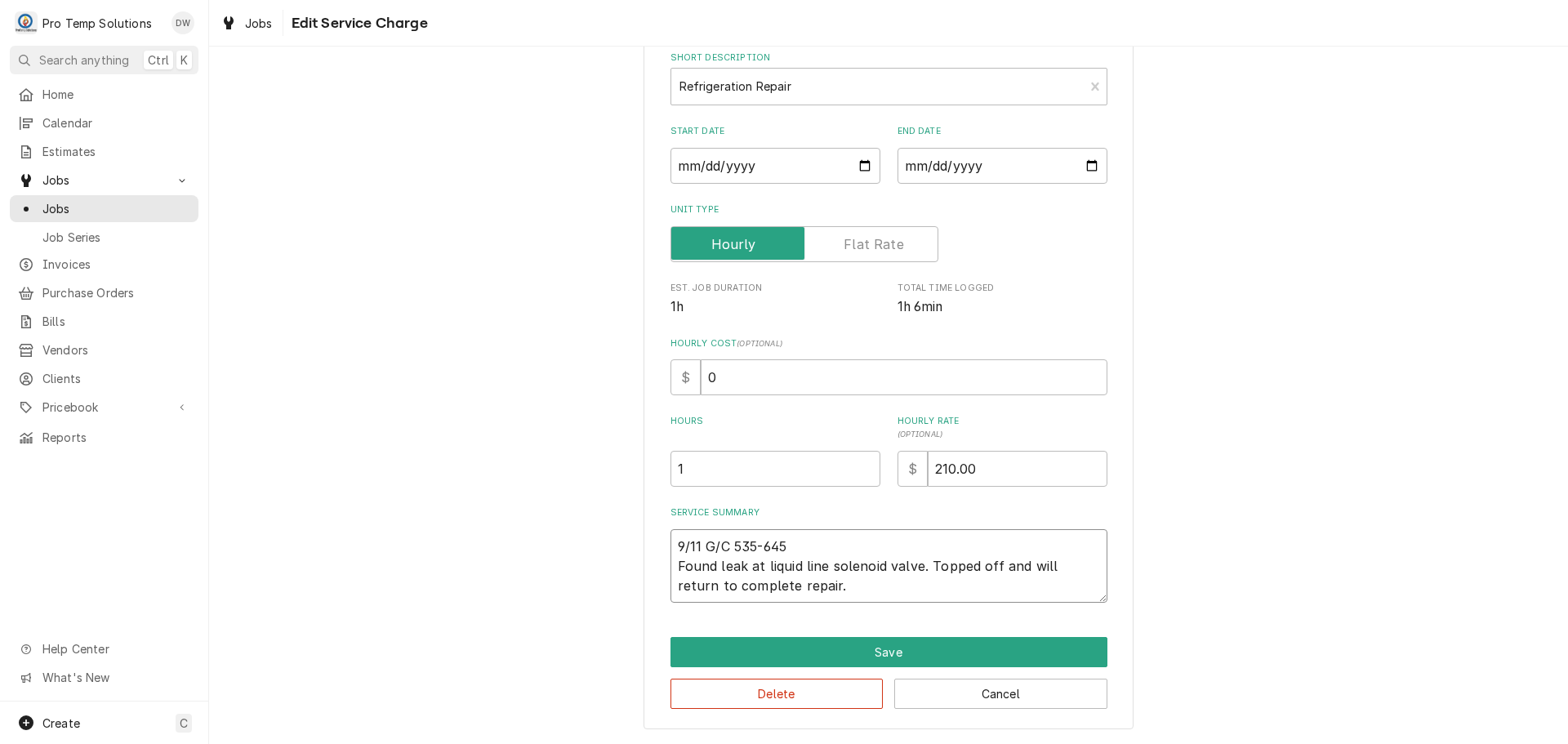
click at [840, 595] on textarea "9/11 G/C 535-645 Found leak at liquid line solenoid valve. Topped off and will …" at bounding box center [889, 566] width 436 height 74
type textarea "x"
type textarea "9/11 G/C 535-645 Found leak at liquid line solenoid valve. Topped off and will …"
type textarea "x"
type textarea "9/11 G/C 535-645 Found leak at liquid line solenoid valve. Topped off and will …"
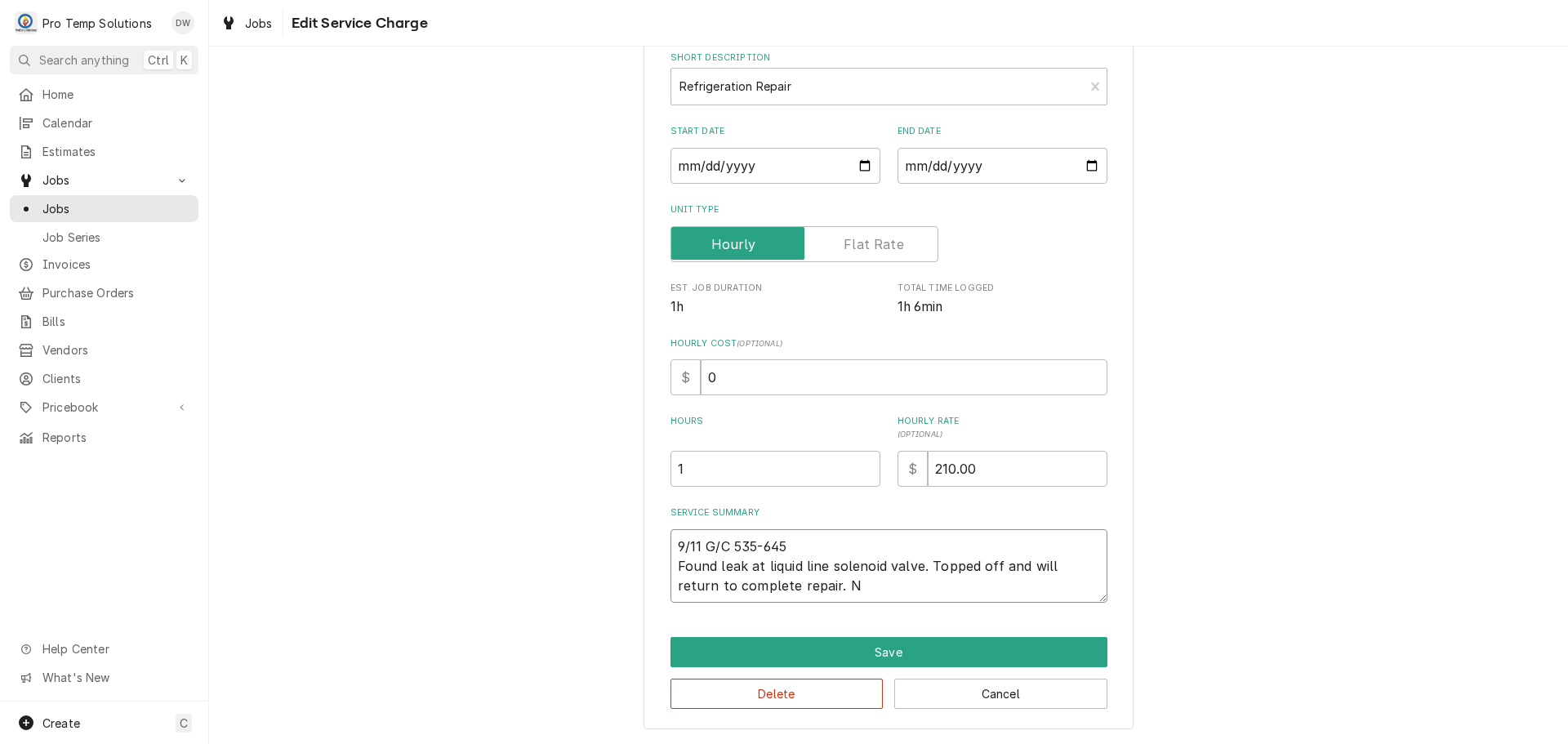
type textarea "x"
type textarea "9/11 G/C 535-645 Found leak at liquid line solenoid valve. Topped off and will …"
type textarea "x"
type textarea "9/11 G/C 535-645 Found leak at liquid line solenoid valve. Topped off and will …"
type textarea "x"
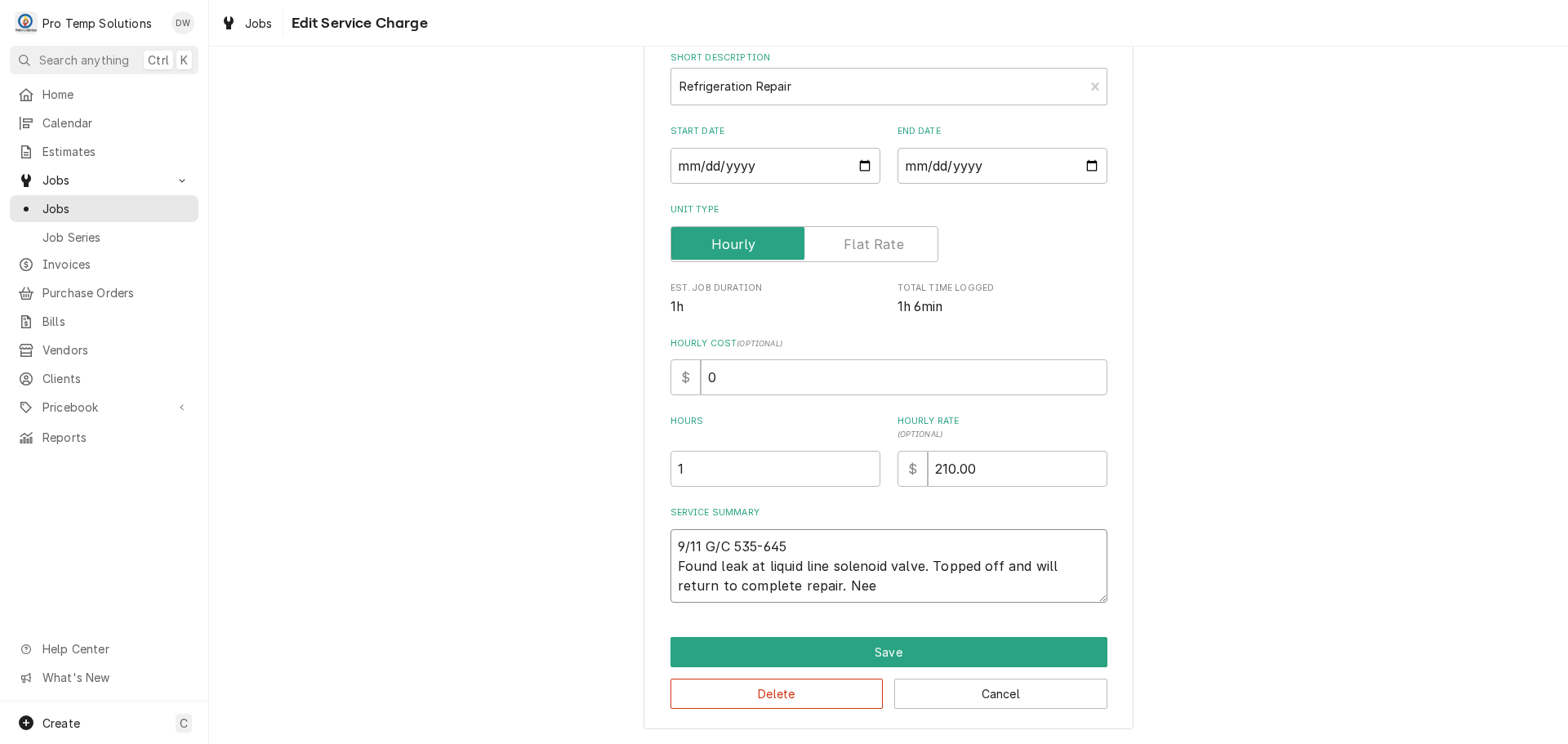
type textarea "9/11 G/C 535-645 Found leak at liquid line solenoid valve. Topped off and will …"
type textarea "x"
type textarea "9/11 G/C 535-645 Found leak at liquid line solenoid valve. Topped off and will …"
type textarea "x"
type textarea "9/11 G/C 535-645 Found leak at liquid line solenoid valve. Topped off and will …"
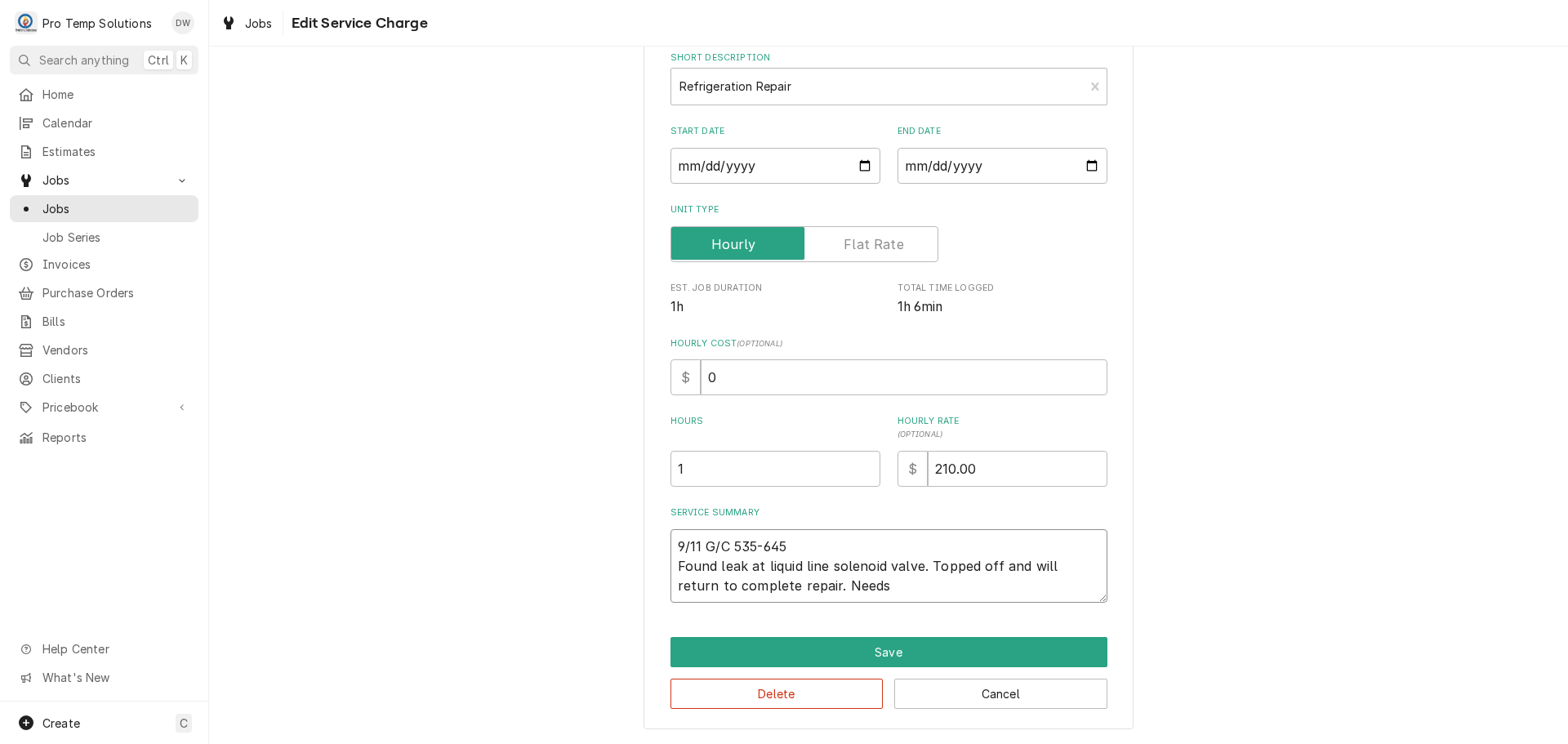
type textarea "x"
type textarea "9/11 G/C 535-645 Found leak at liquid line solenoid valve. Topped off and will …"
type textarea "x"
type textarea "9/11 G/C 535-645 Found leak at liquid line solenoid valve. Topped off and will …"
type textarea "x"
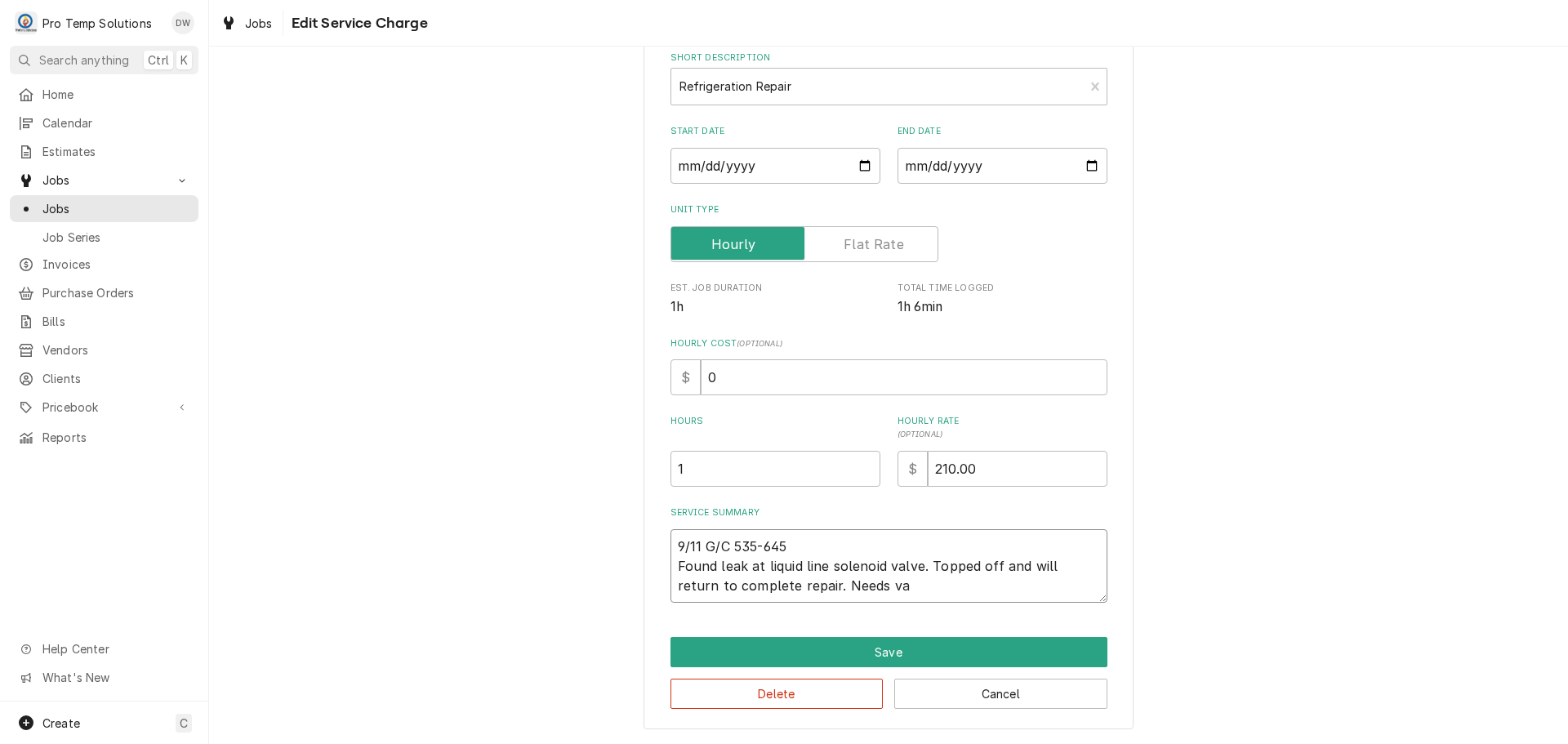
type textarea "9/11 G/C 535-645 Found leak at liquid line solenoid valve. Topped off and will …"
type textarea "x"
type textarea "9/11 G/C 535-645 Found leak at liquid line solenoid valve. Topped off and will …"
type textarea "x"
type textarea "9/11 G/C 535-645 Found leak at liquid line solenoid valve. Topped off and will …"
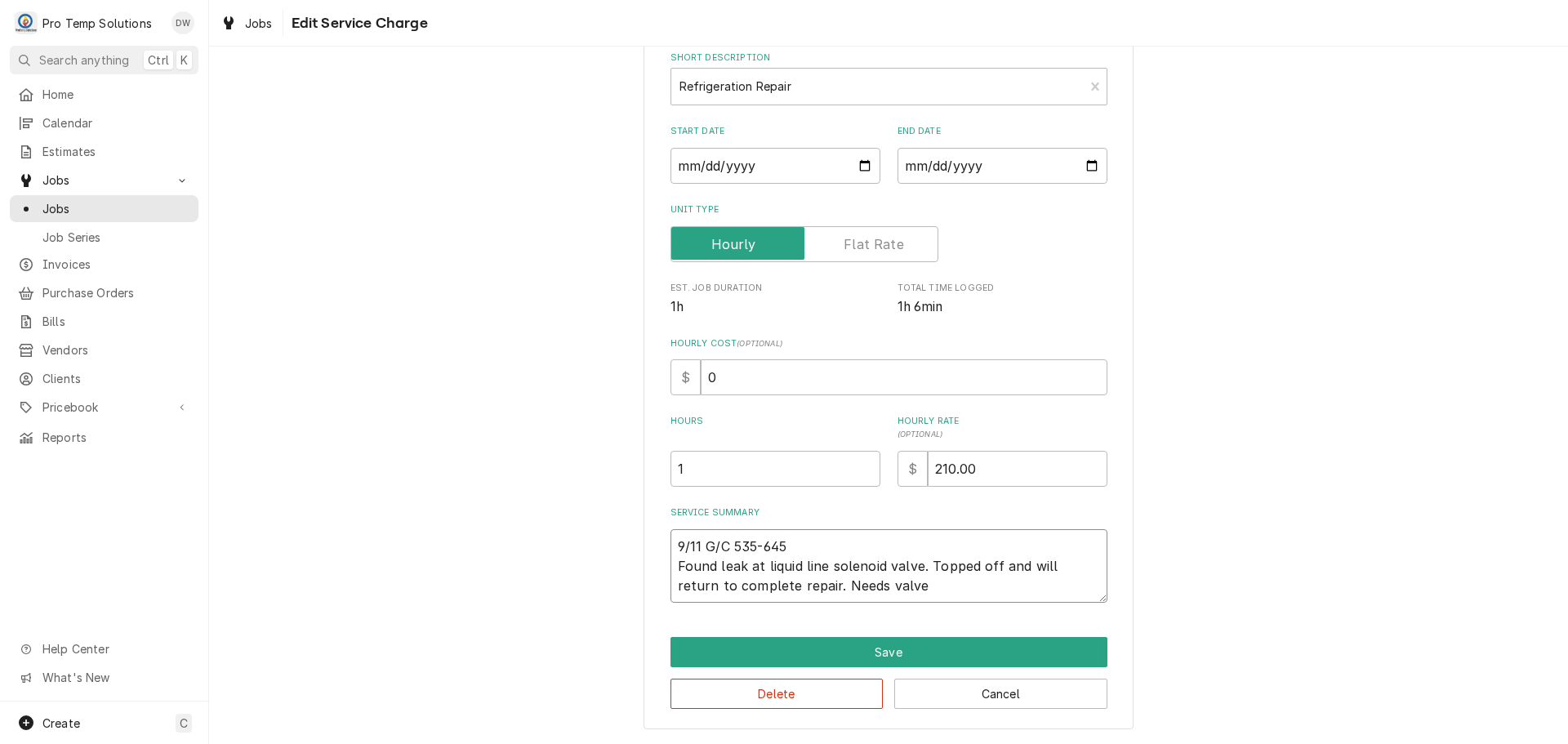
type textarea "x"
type textarea "9/11 G/C 535-645 Found leak at liquid line solenoid valve. Topped off and will …"
type textarea "x"
type textarea "9/11 G/C 535-645 Found leak at liquid line solenoid valve. Topped off and will …"
type textarea "x"
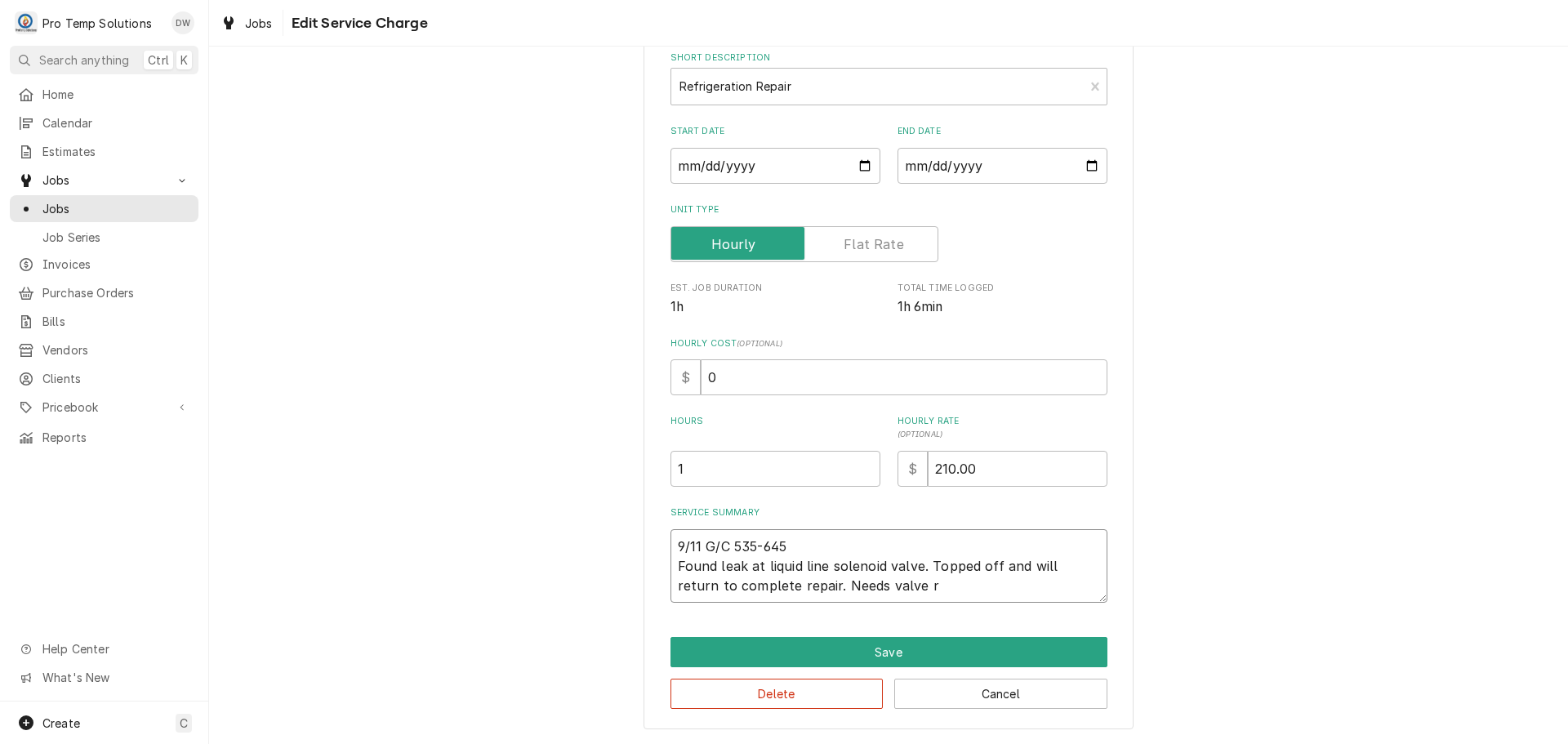
type textarea "9/11 G/C 535-645 Found leak at liquid line solenoid valve. Topped off and will …"
type textarea "x"
type textarea "9/11 G/C 535-645 Found leak at liquid line solenoid valve. Topped off and will …"
type textarea "x"
type textarea "9/11 G/C 535-645 Found leak at liquid line solenoid valve. Topped off and will …"
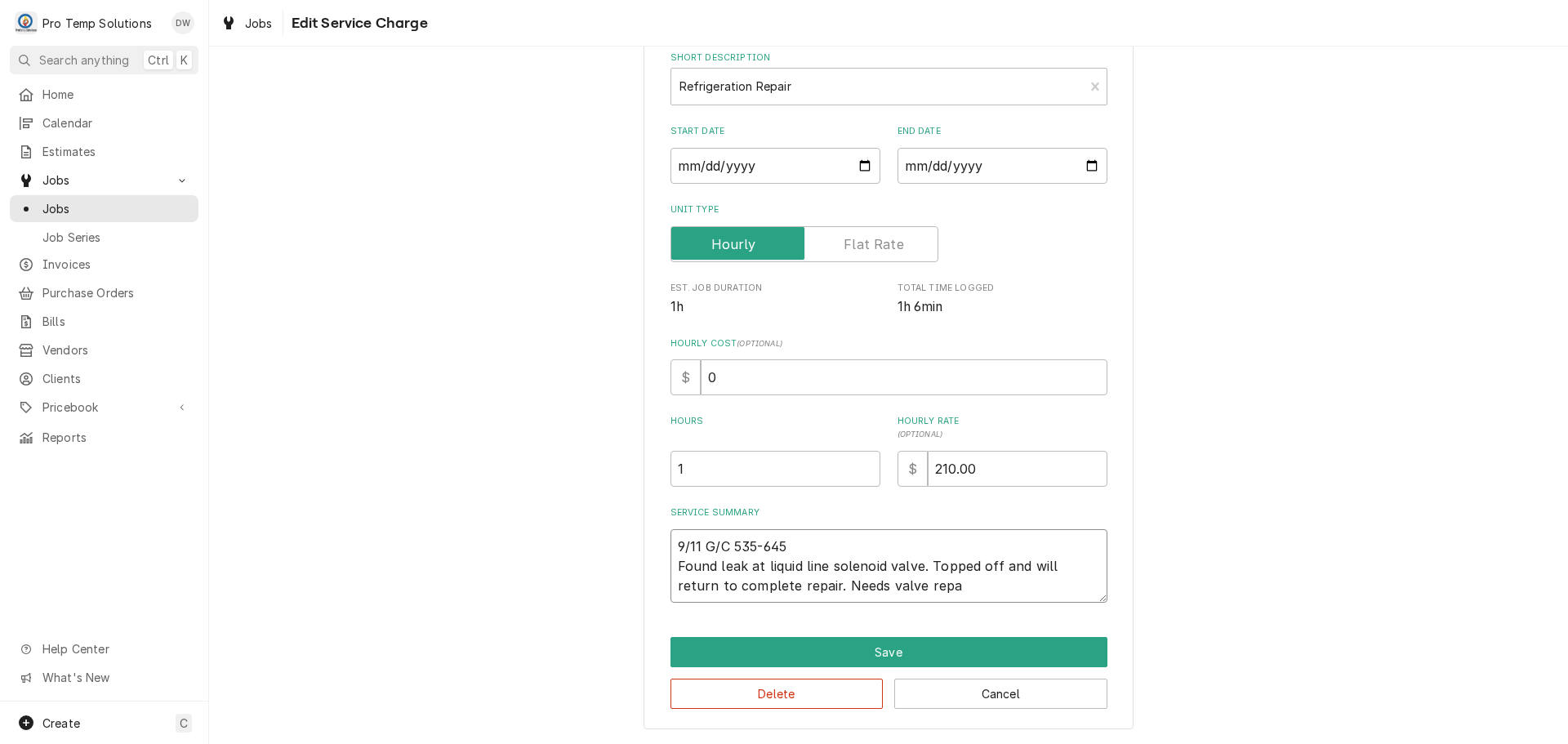
type textarea "x"
type textarea "9/11 G/C 535-645 Found leak at liquid line solenoid valve. Topped off and will …"
type textarea "x"
type textarea "9/11 G/C 535-645 Found leak at liquid line solenoid valve. Topped off and will …"
type textarea "x"
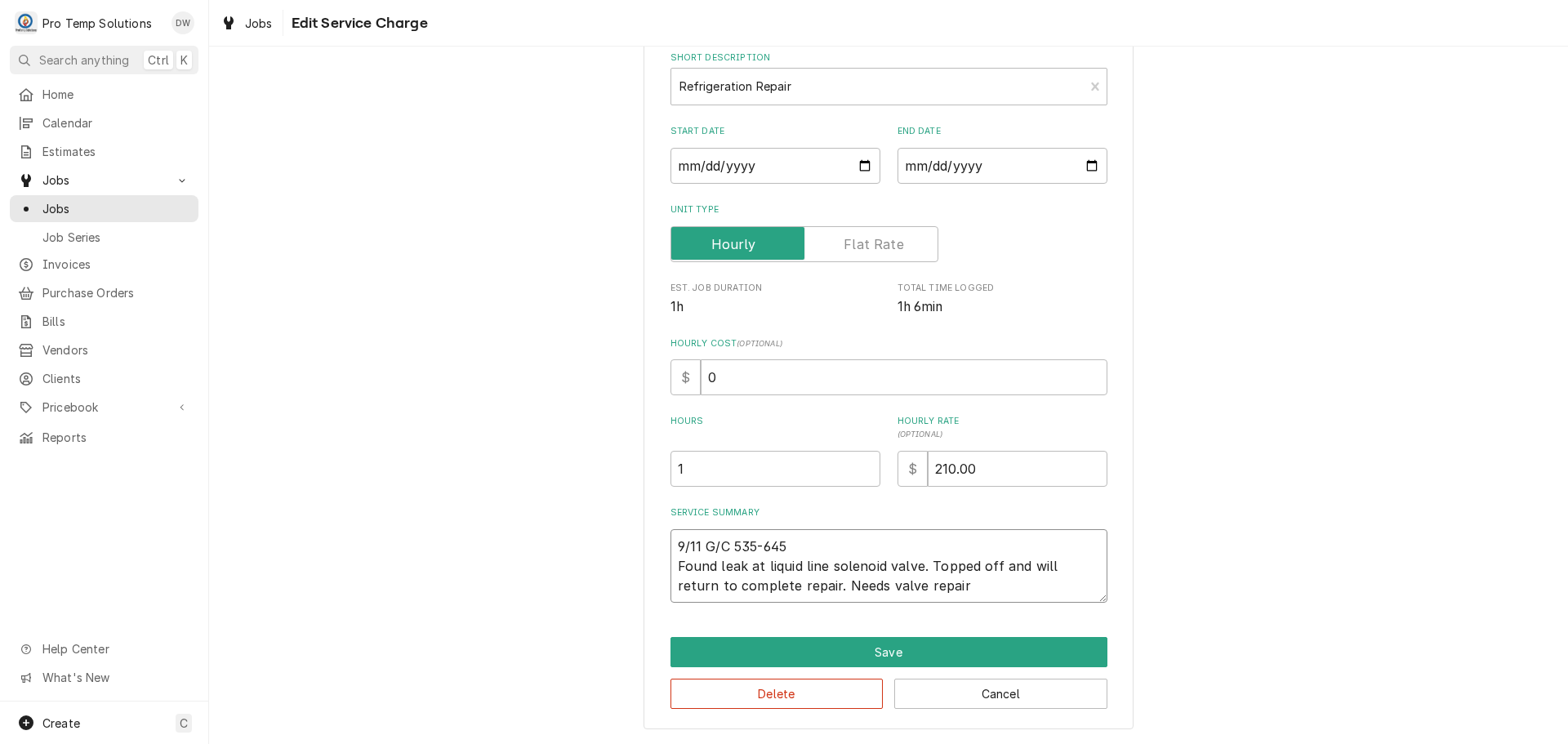
type textarea "9/11 G/C 535-645 Found leak at liquid line solenoid valve. Topped off and will …"
type textarea "x"
type textarea "9/11 G/C 535-645 Found leak at liquid line solenoid valve. Topped off and will …"
type textarea "x"
type textarea "9/11 G/C 535-645 Found leak at liquid line solenoid valve. Topped off and will …"
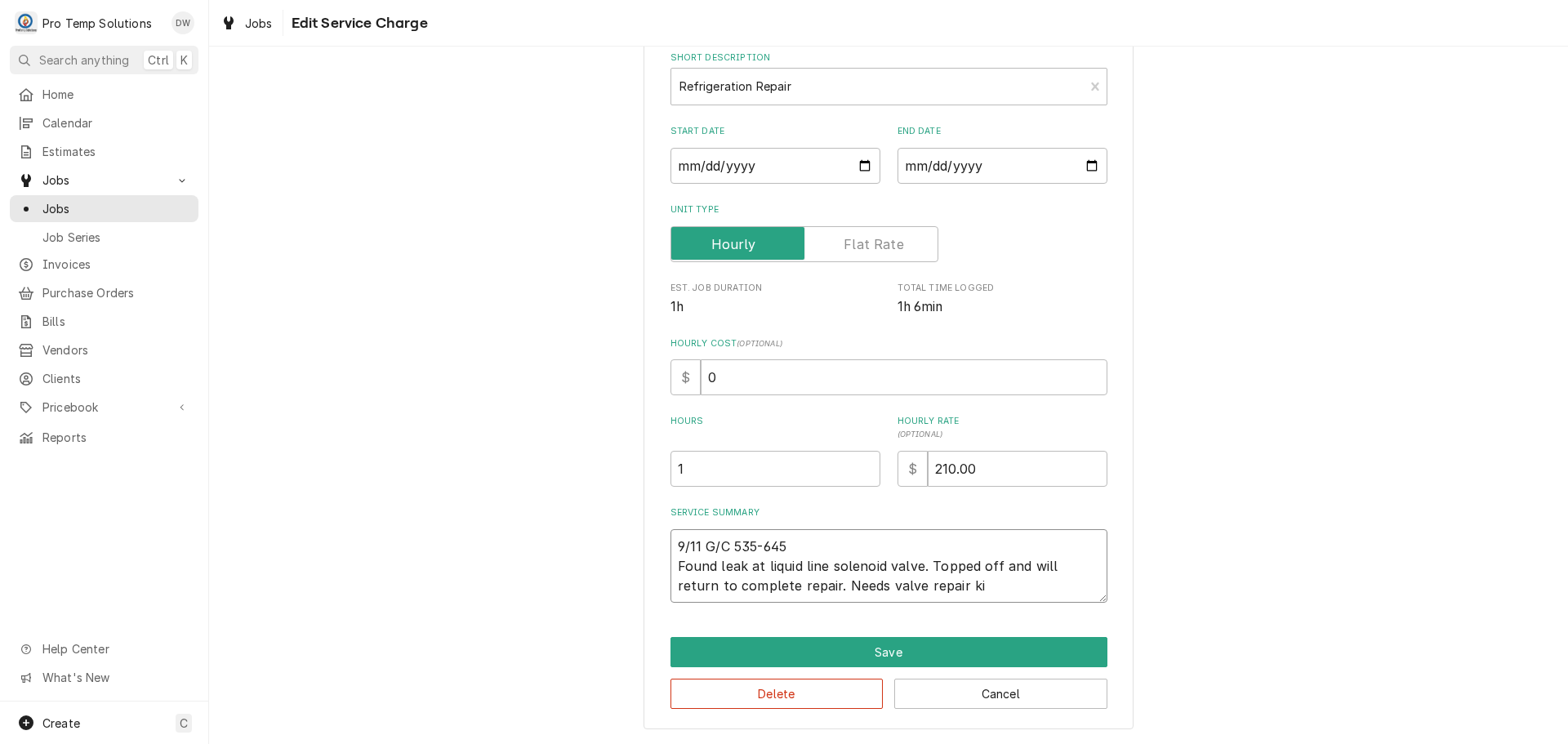
type textarea "x"
type textarea "9/11 G/C 535-645 Found leak at liquid line solenoid valve. Topped off and will …"
type textarea "x"
type textarea "9/11 G/C 535-645 Found leak at liquid line solenoid valve. Topped off and will …"
type textarea "x"
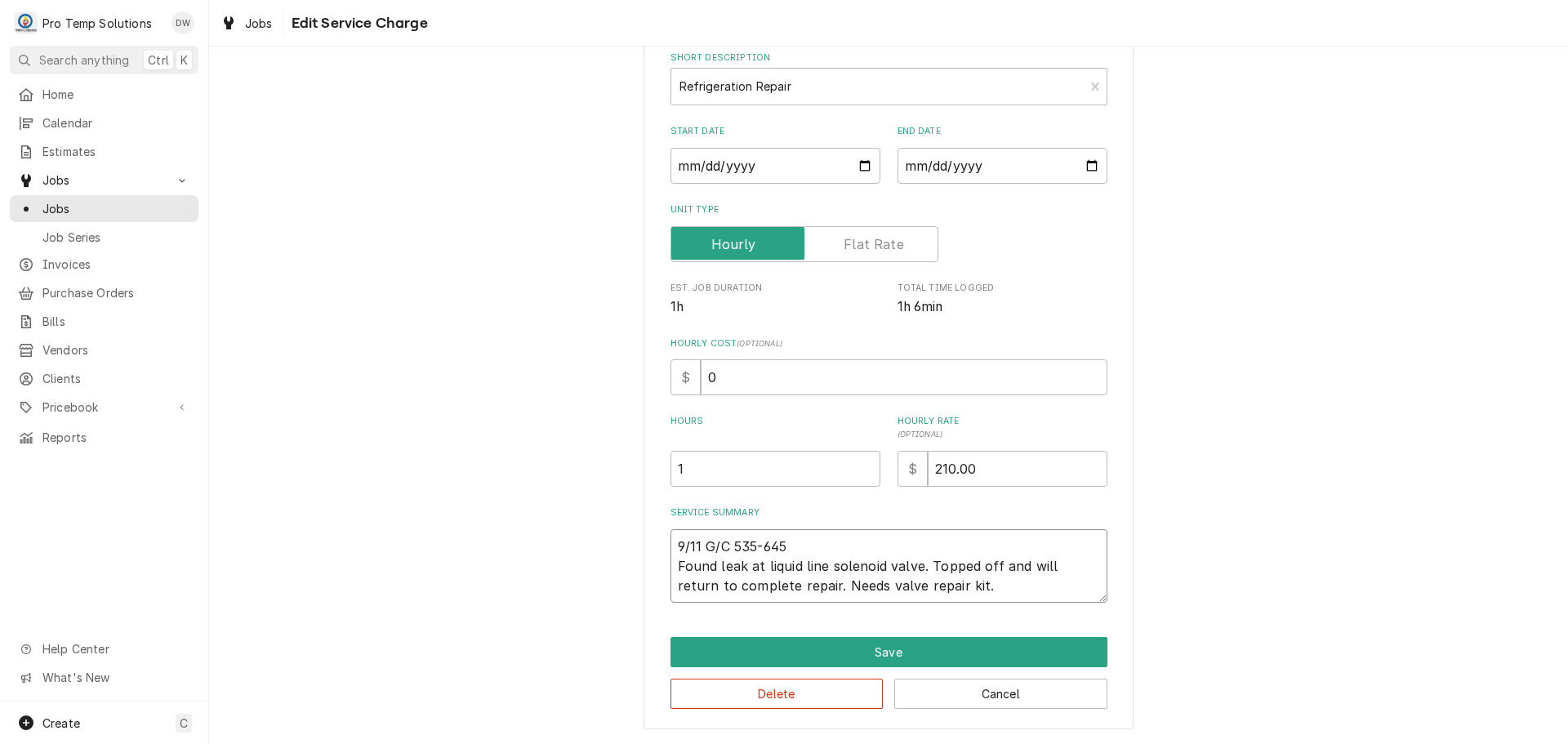
type textarea "9/11 G/C 535-645 Found leak at liquid line solenoid valve. Topped off and will …"
type textarea "x"
type textarea "9/11 G/C 535-645 Found leak at liquid line solenoid valve. Topped off and will …"
type textarea "x"
type textarea "9/11 G/C 535-645 Found leak at liquid line solenoid valve. Topped off and will …"
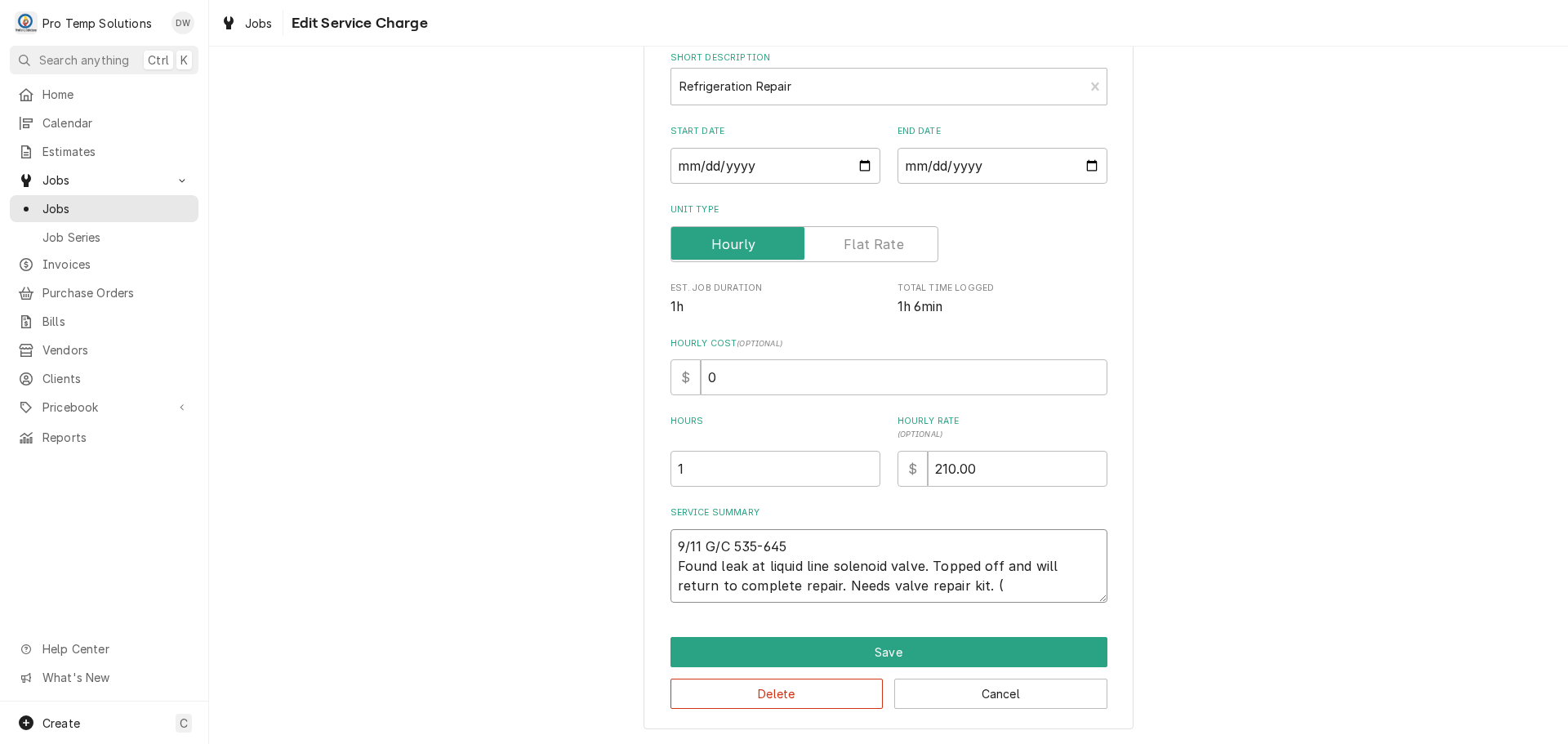
type textarea "x"
type textarea "9/11 G/C 535-645 Found leak at liquid line solenoid valve. Topped off and will …"
type textarea "x"
type textarea "9/11 G/C 535-645 Found leak at liquid line solenoid valve. Topped off and will …"
type textarea "x"
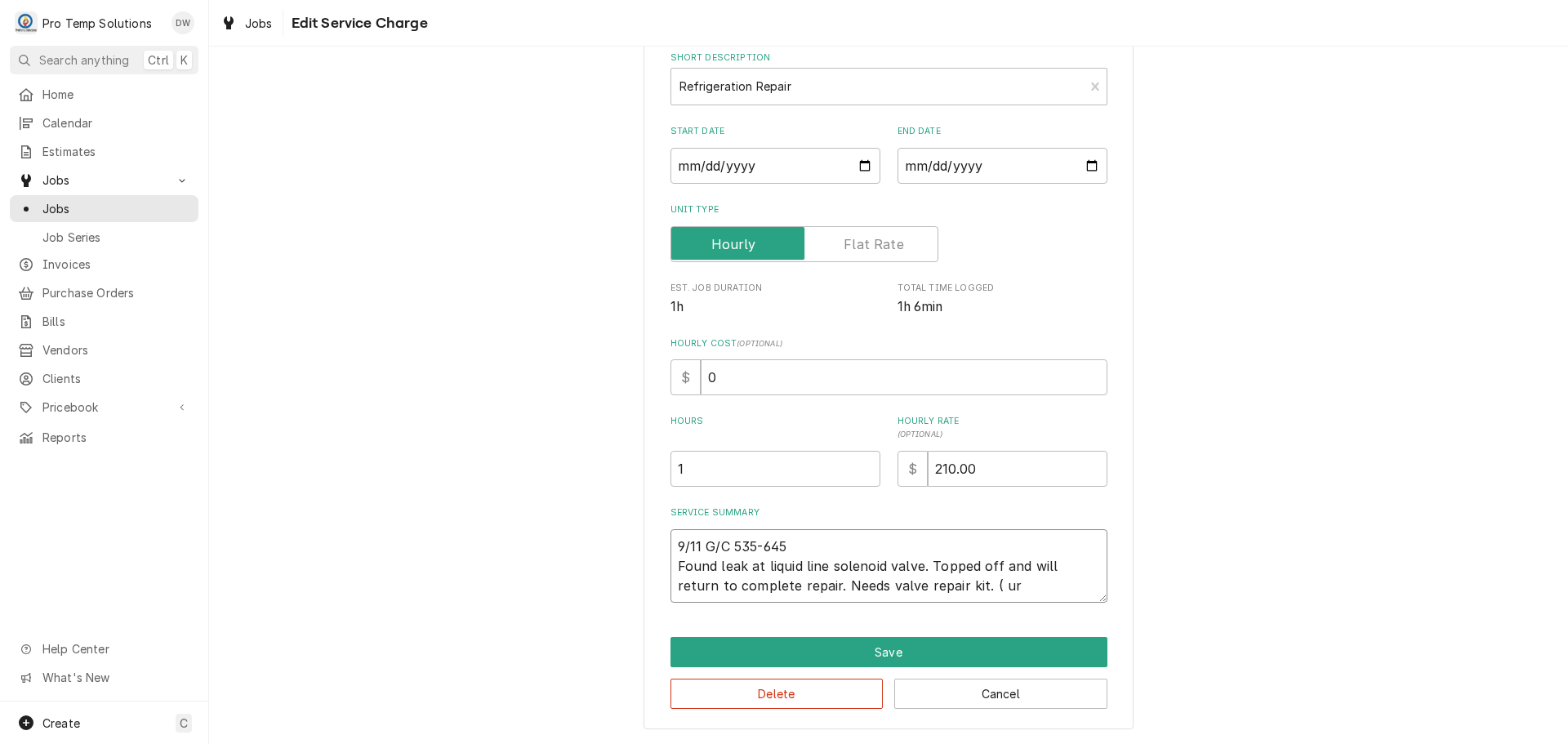
type textarea "9/11 G/C 535-645 Found leak at liquid line solenoid valve. Topped off and will …"
type textarea "x"
type textarea "9/11 G/C 535-645 Found leak at liquid line solenoid valve. Topped off and will …"
type textarea "x"
type textarea "9/11 G/C 535-645 Found leak at liquid line solenoid valve. Topped off and will …"
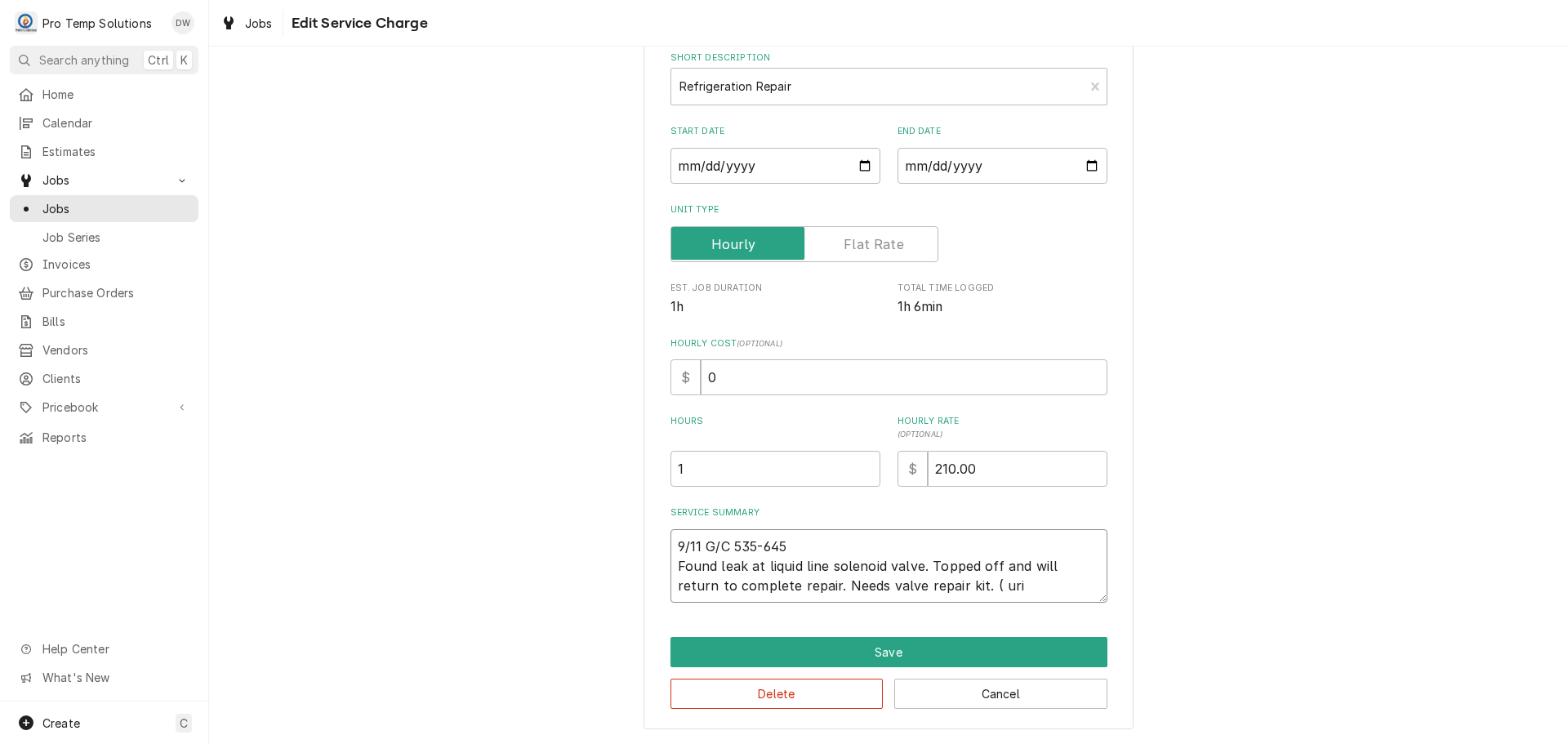
type textarea "x"
type textarea "9/11 G/C 535-645 Found leak at liquid line solenoid valve. Topped off and will …"
type textarea "x"
type textarea "9/11 G/C 535-645 Found leak at liquid line solenoid valve. Topped off and will …"
type textarea "x"
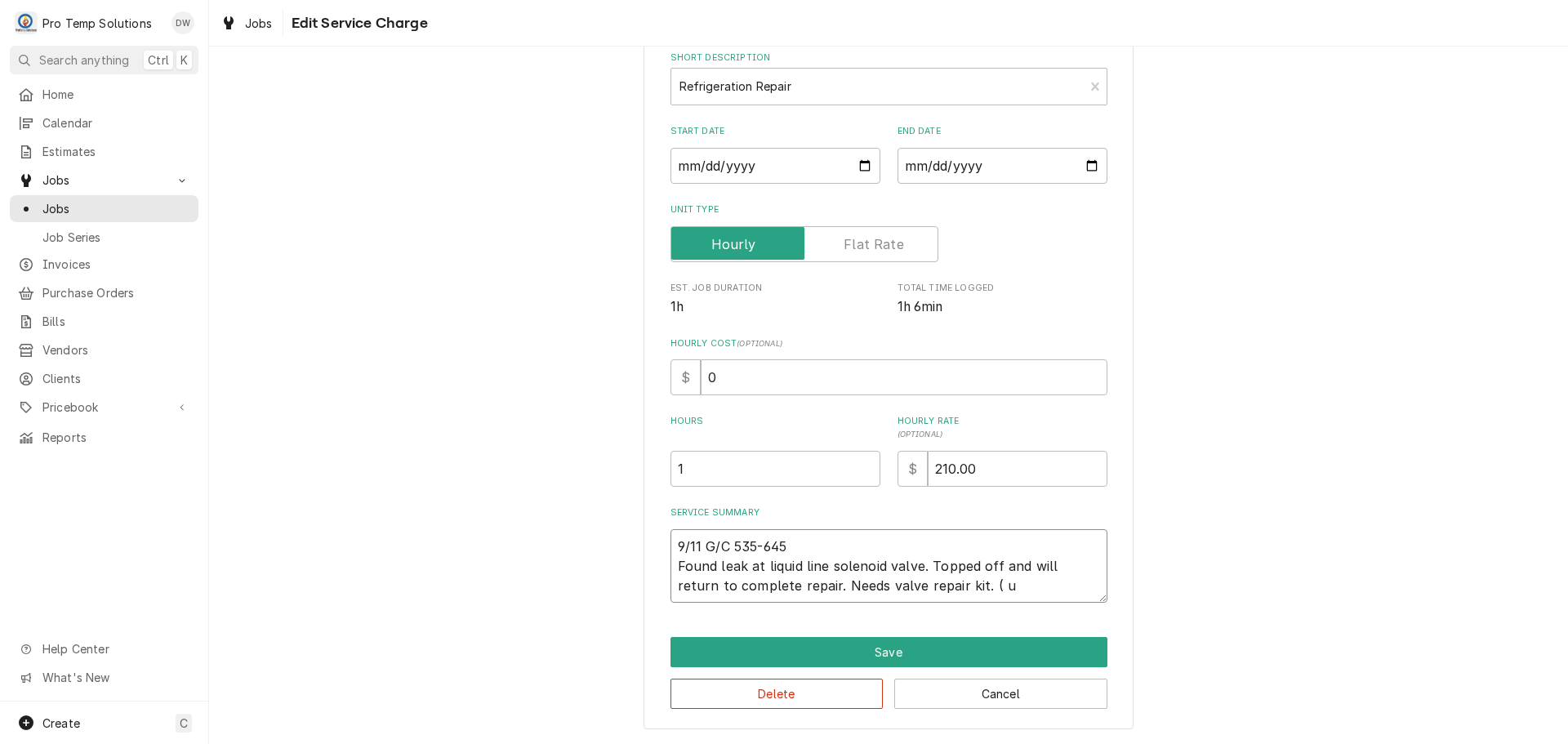
type textarea "9/11 G/C 535-645 Found leak at liquid line solenoid valve. Topped off and will …"
type textarea "x"
type textarea "9/11 G/C 535-645 Found leak at liquid line solenoid valve. Topped off and will …"
type textarea "x"
type textarea "9/11 G/C 535-645 Found leak at liquid line solenoid valve. Topped off and will …"
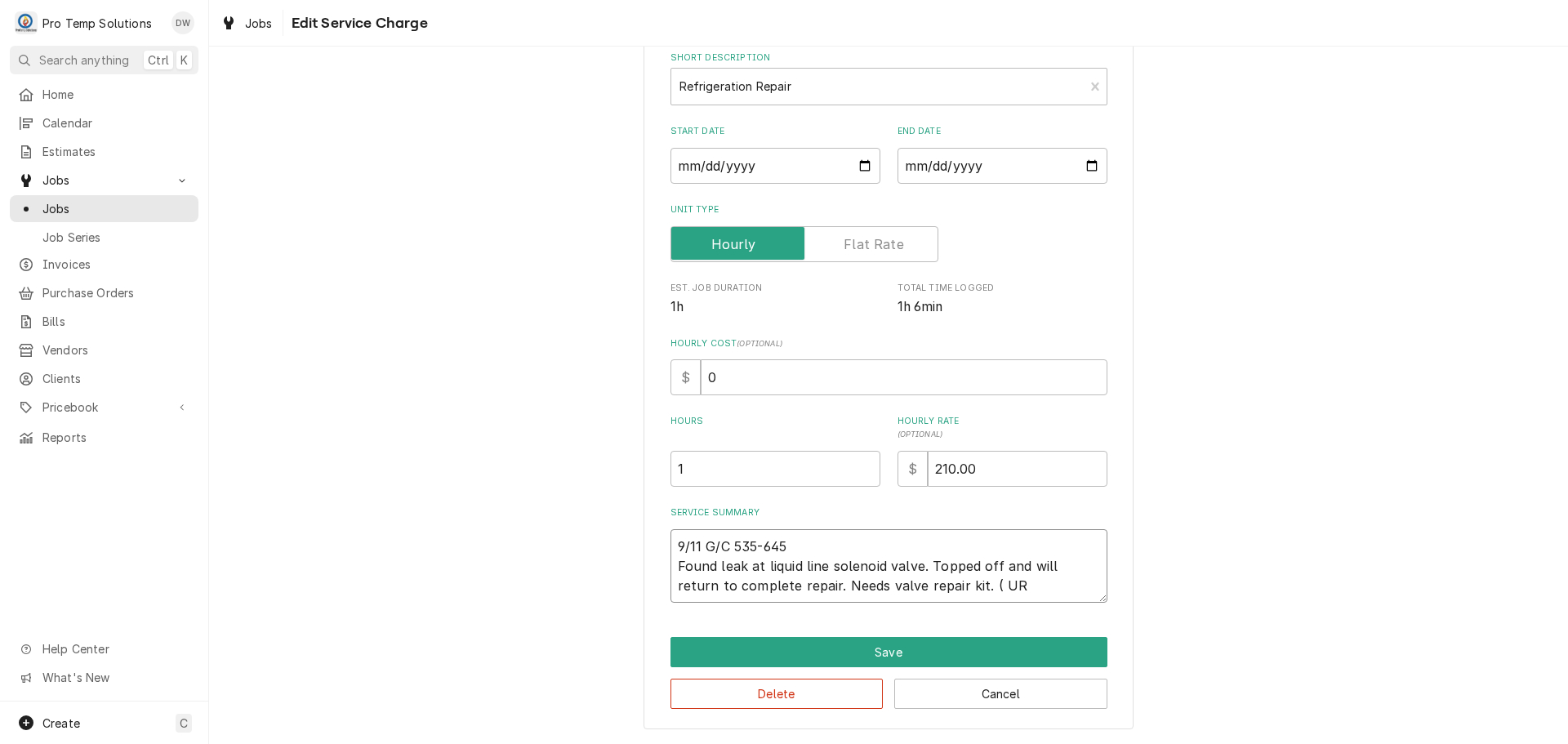
type textarea "x"
type textarea "9/11 G/C 535-645 Found leak at liquid line solenoid valve. Topped off and will …"
type textarea "x"
type textarea "9/11 G/C 535-645 Found leak at liquid line solenoid valve. Topped off and will …"
type textarea "x"
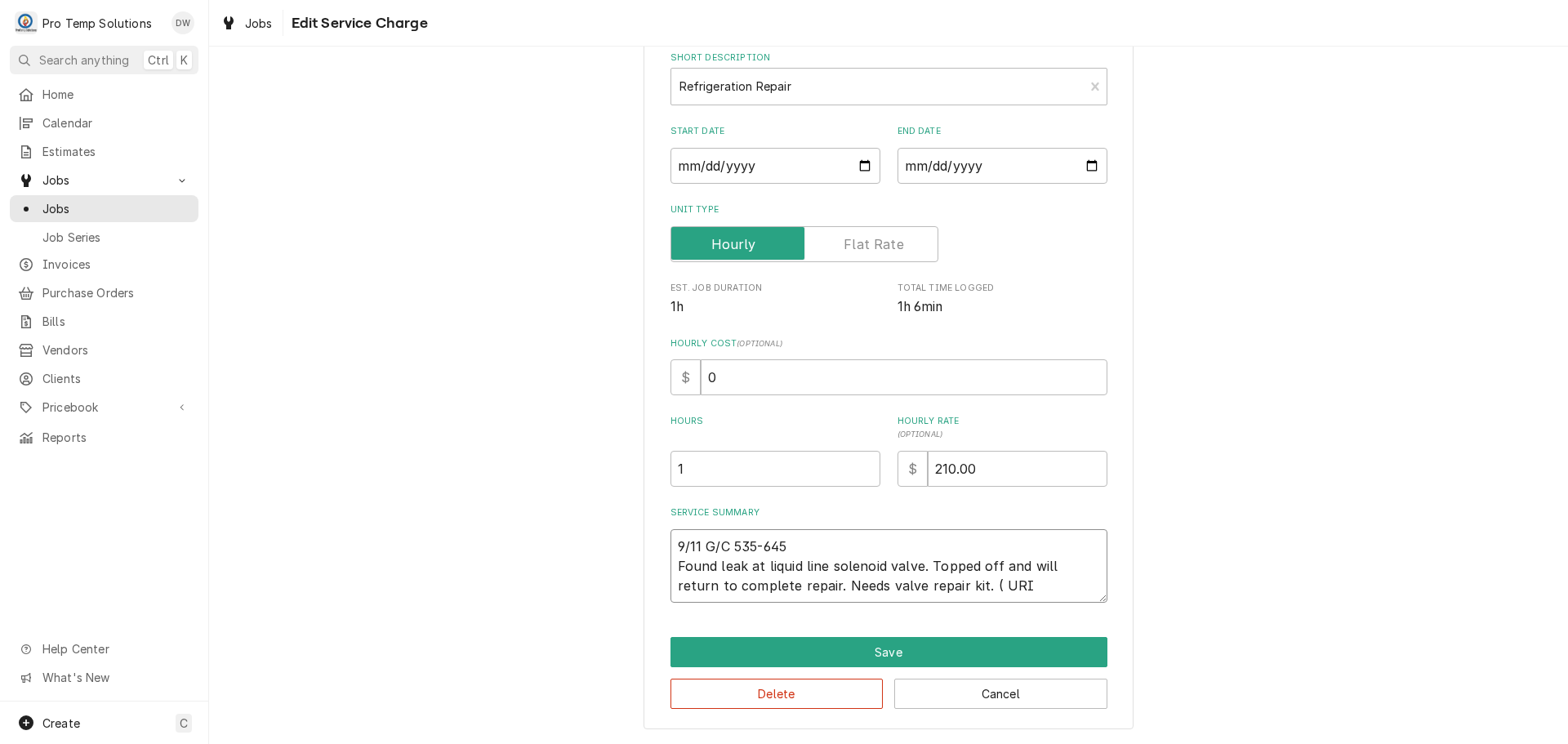
type textarea "9/11 G/C 535-645 Found leak at liquid line solenoid valve. Topped off and will …"
type textarea "x"
type textarea "9/11 G/C 535-645 Found leak at liquid line solenoid valve. Topped off and will …"
type textarea "x"
type textarea "9/11 G/C 535-645 Found leak at liquid line solenoid valve. Topped off and will …"
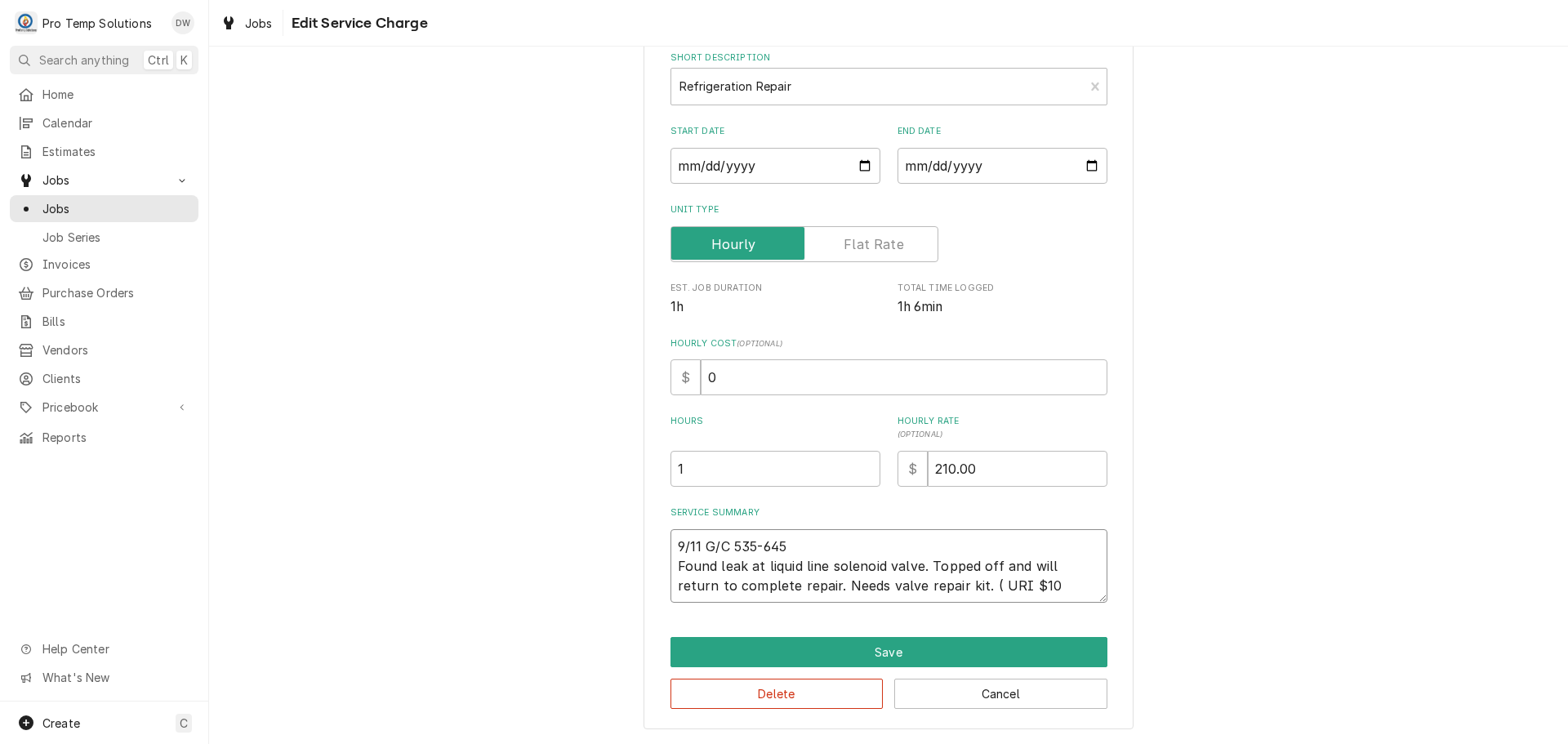
type textarea "x"
type textarea "9/11 G/C 535-645 Found leak at liquid line solenoid valve. Topped off and will …"
type textarea "x"
type textarea "9/11 G/C 535-645 Found leak at liquid line solenoid valve. Topped off and will …"
type textarea "x"
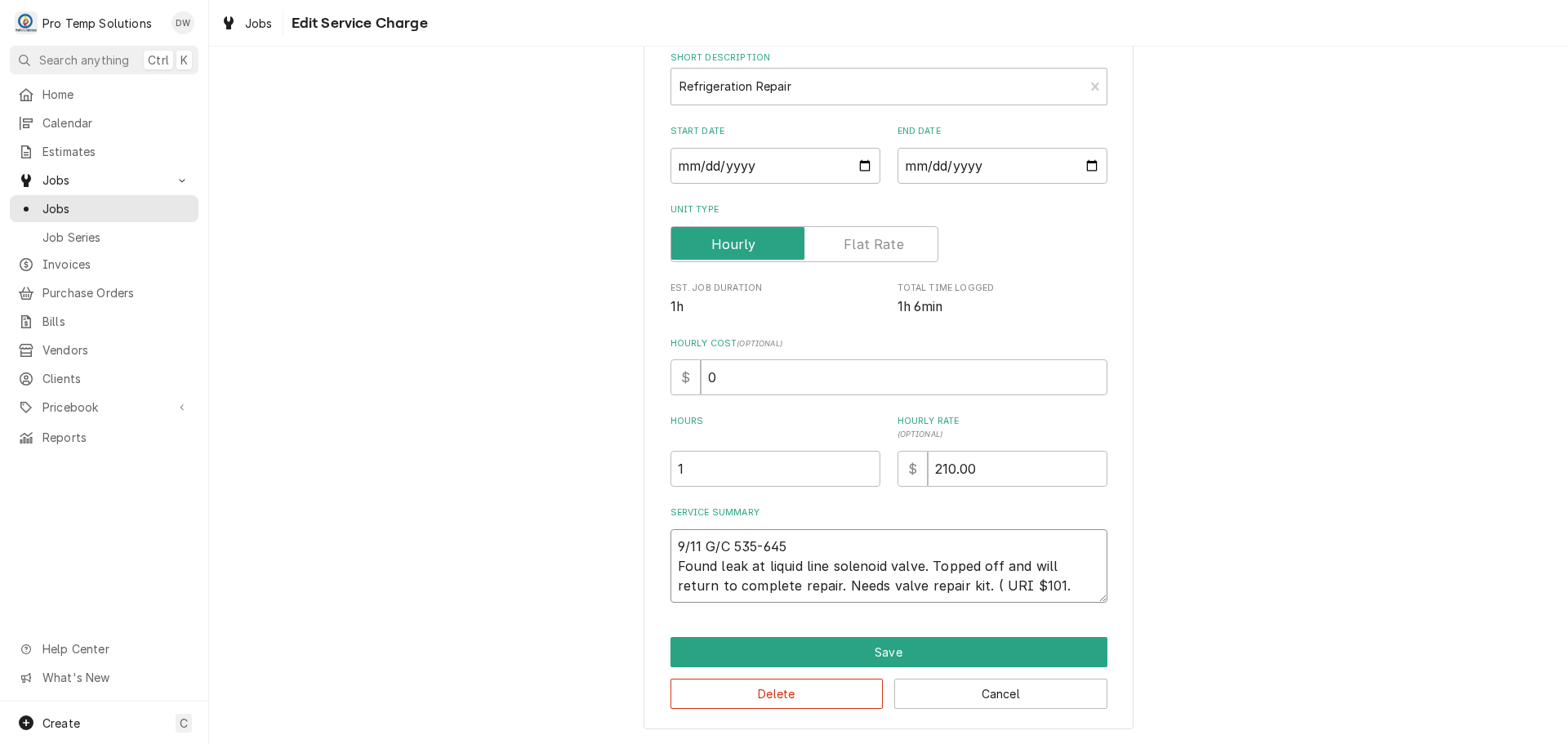
type textarea "9/11 G/C 535-645 Found leak at liquid line solenoid valve. Topped off and will …"
type textarea "x"
type textarea "9/11 G/C 535-645 Found leak at liquid line solenoid valve. Topped off and will …"
type textarea "x"
type textarea "9/11 G/C 535-645 Found leak at liquid line solenoid valve. Topped off and will …"
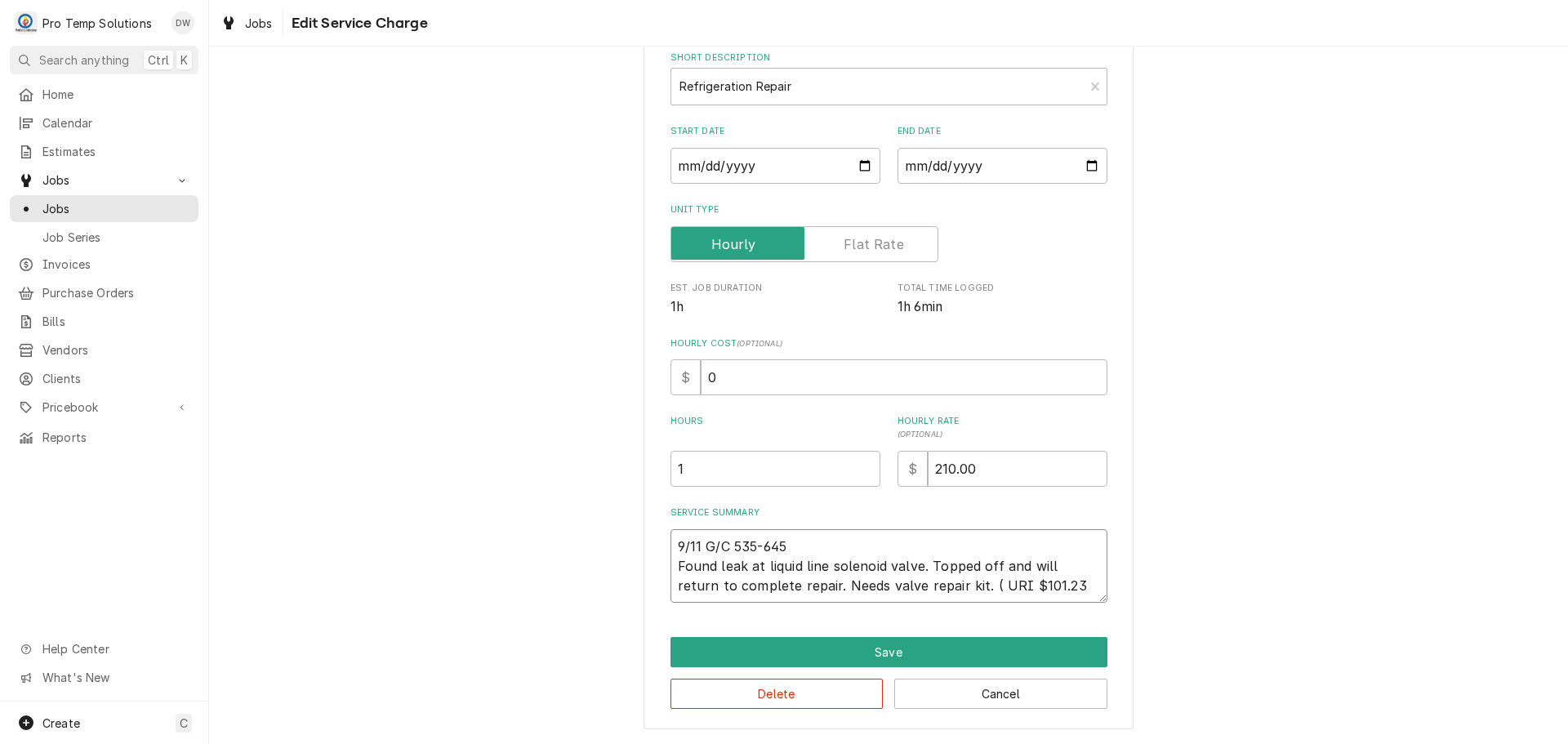
type textarea "x"
type textarea "9/11 G/C 535-645 Found leak at liquid line solenoid valve. Topped off and will …"
